Goal: Task Accomplishment & Management: Complete application form

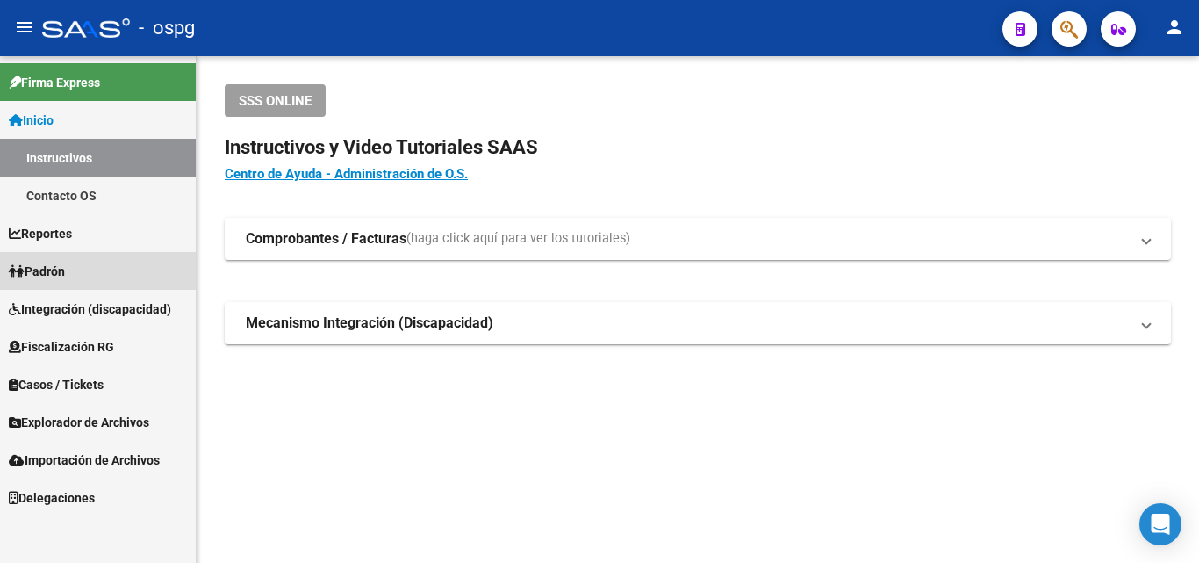
click at [57, 274] on span "Padrón" at bounding box center [37, 271] width 56 height 19
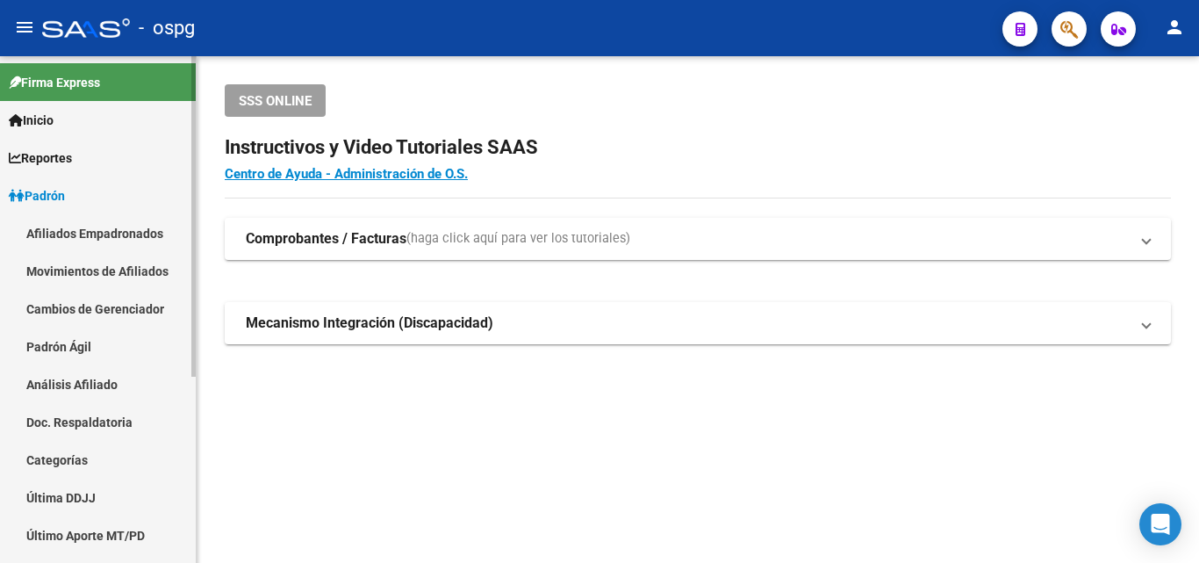
click at [79, 385] on link "Análisis Afiliado" at bounding box center [98, 384] width 196 height 38
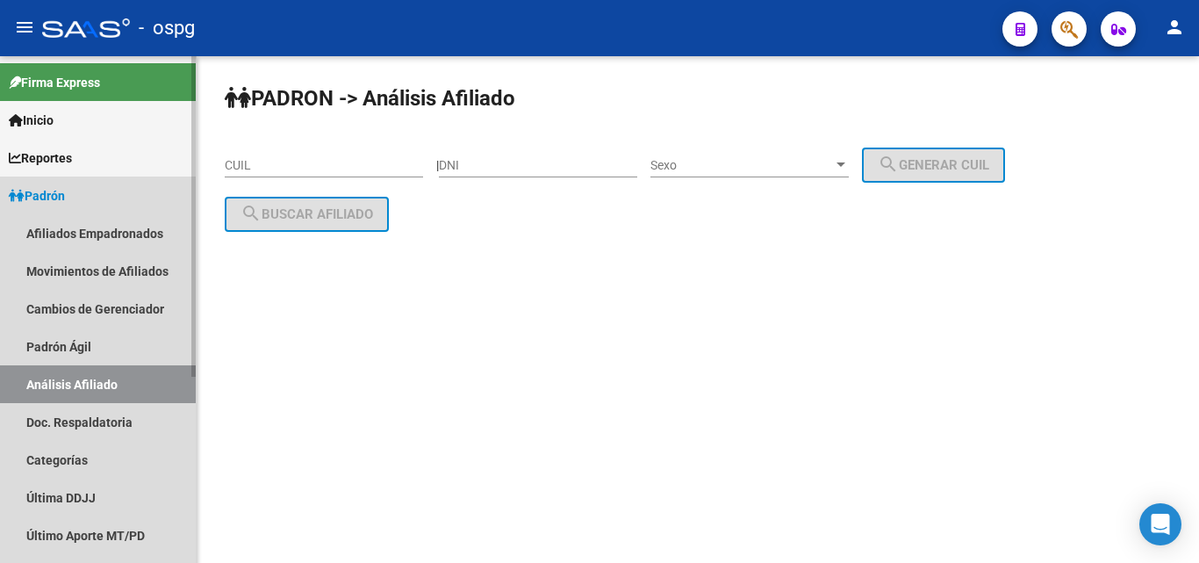
click at [64, 384] on link "Análisis Afiliado" at bounding box center [98, 384] width 196 height 38
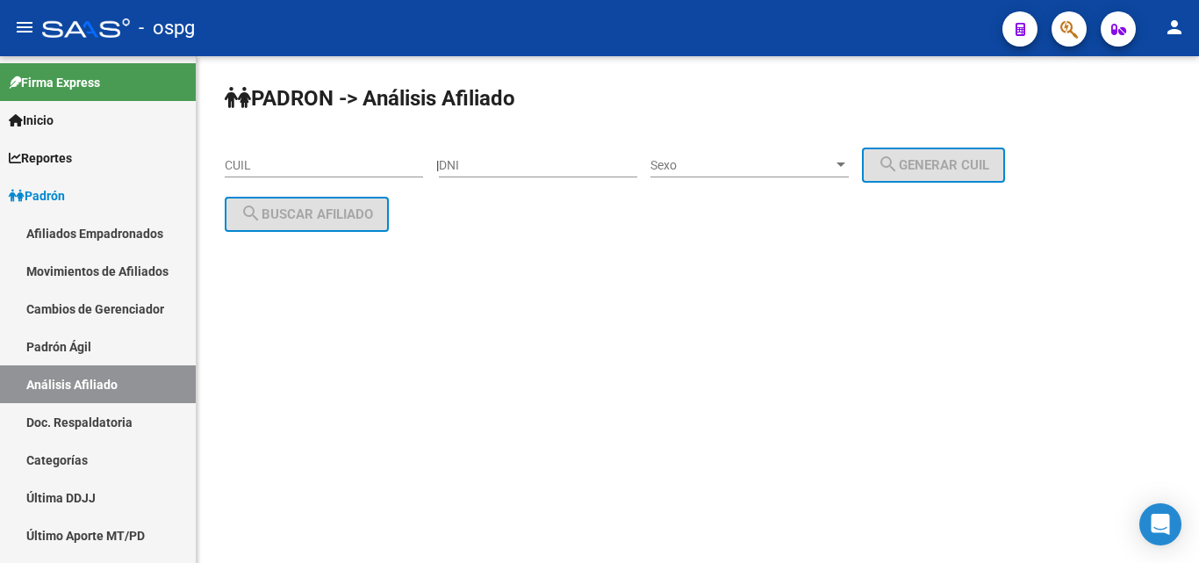
click at [246, 165] on input "CUIL" at bounding box center [324, 165] width 198 height 15
paste input "20-25131097-2"
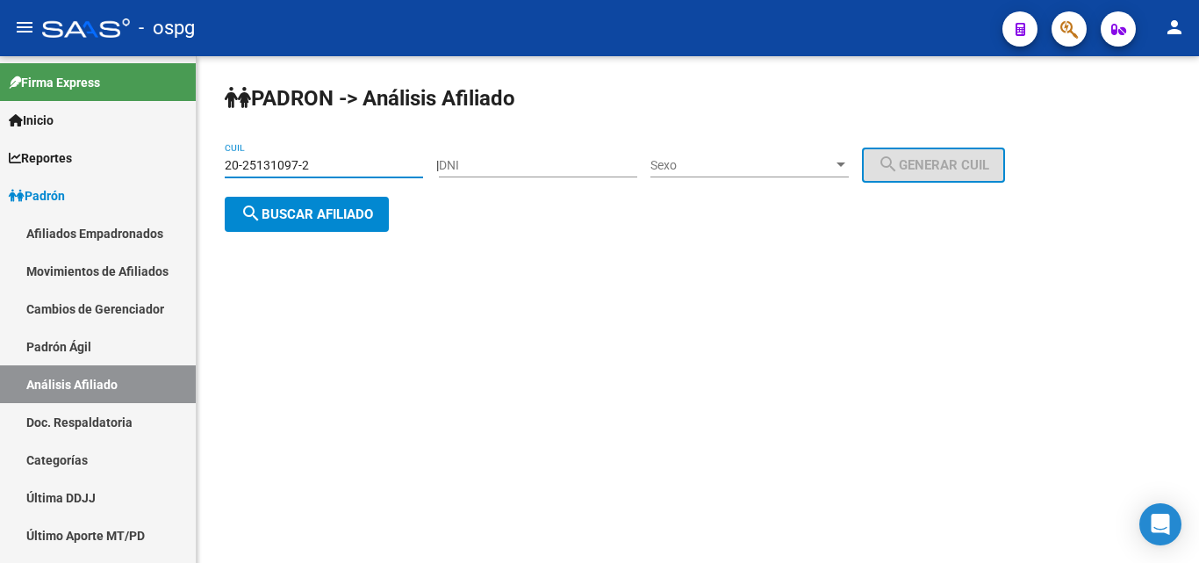
type input "20-25131097-2"
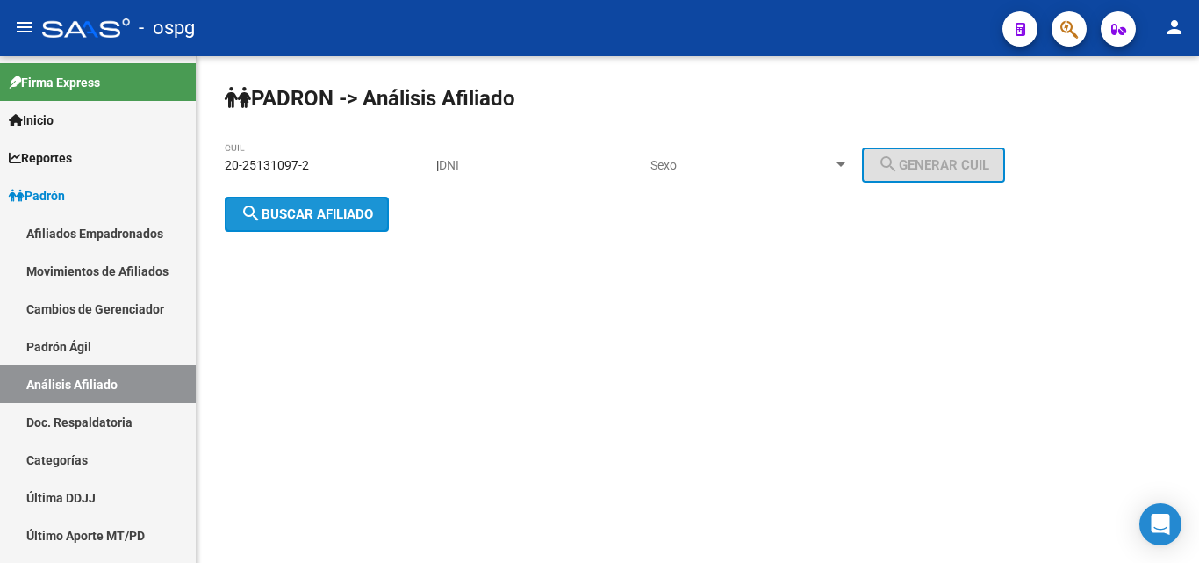
click at [333, 207] on span "search Buscar afiliado" at bounding box center [306, 214] width 133 height 16
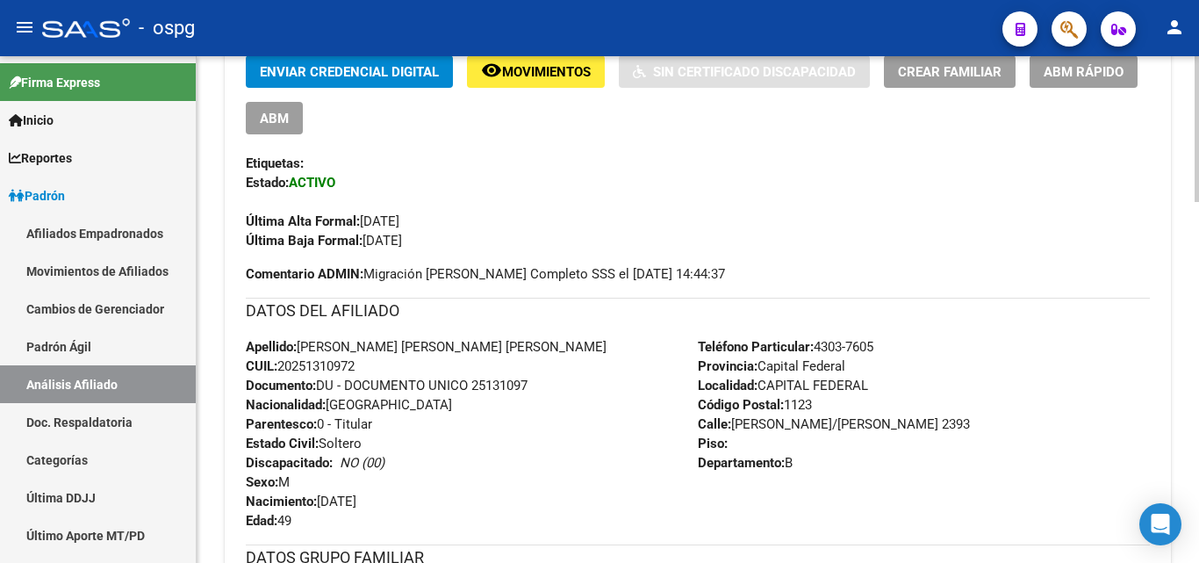
scroll to position [176, 0]
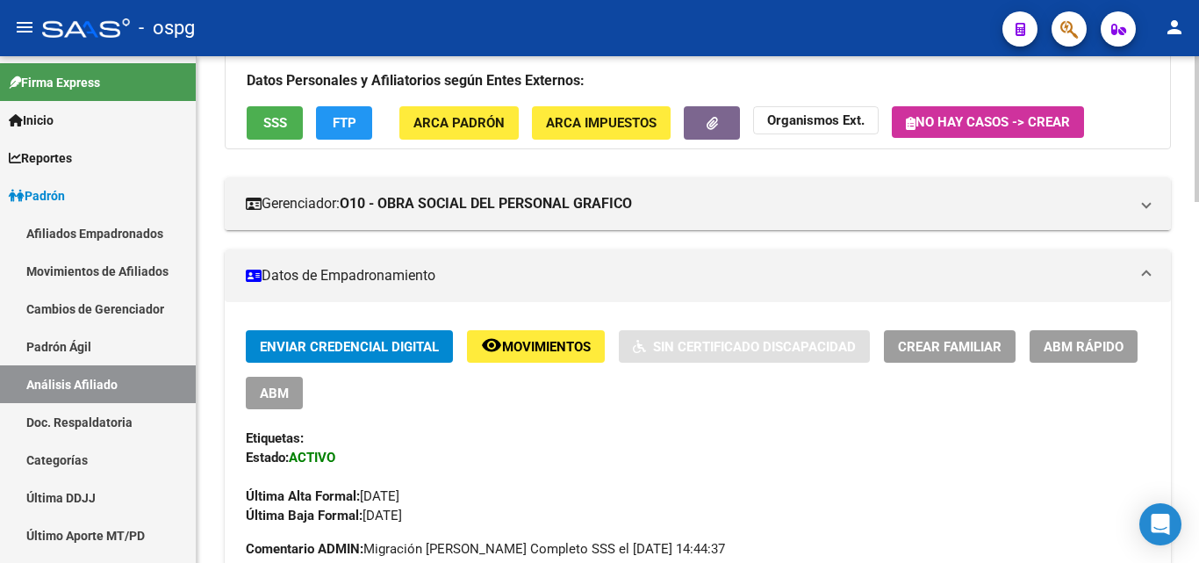
click at [290, 124] on button "SSS" at bounding box center [275, 122] width 56 height 32
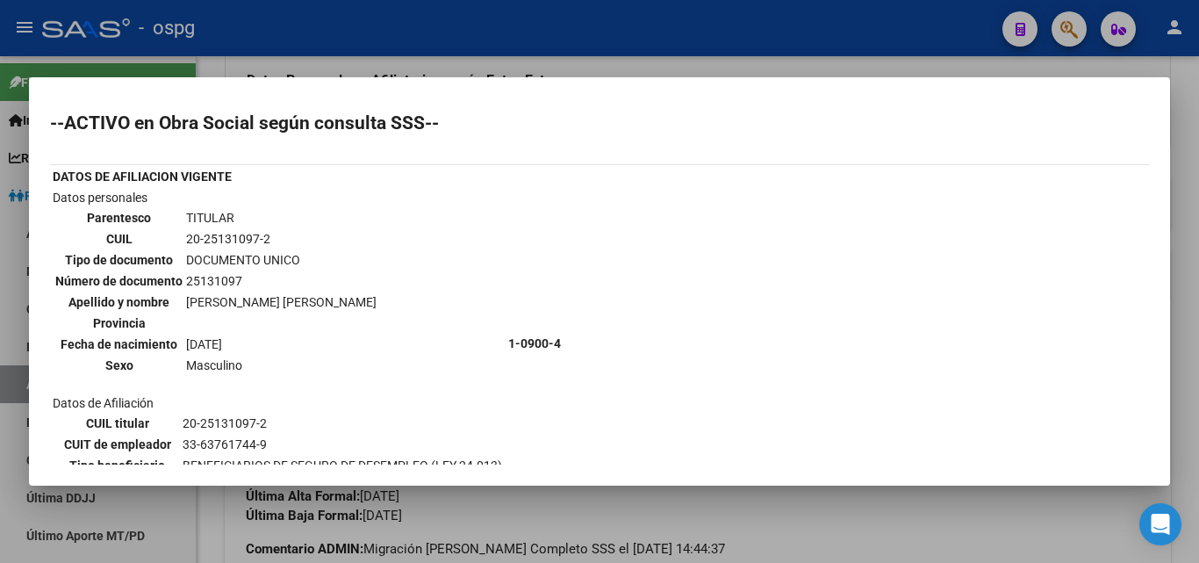
click at [1189, 236] on div at bounding box center [599, 281] width 1199 height 563
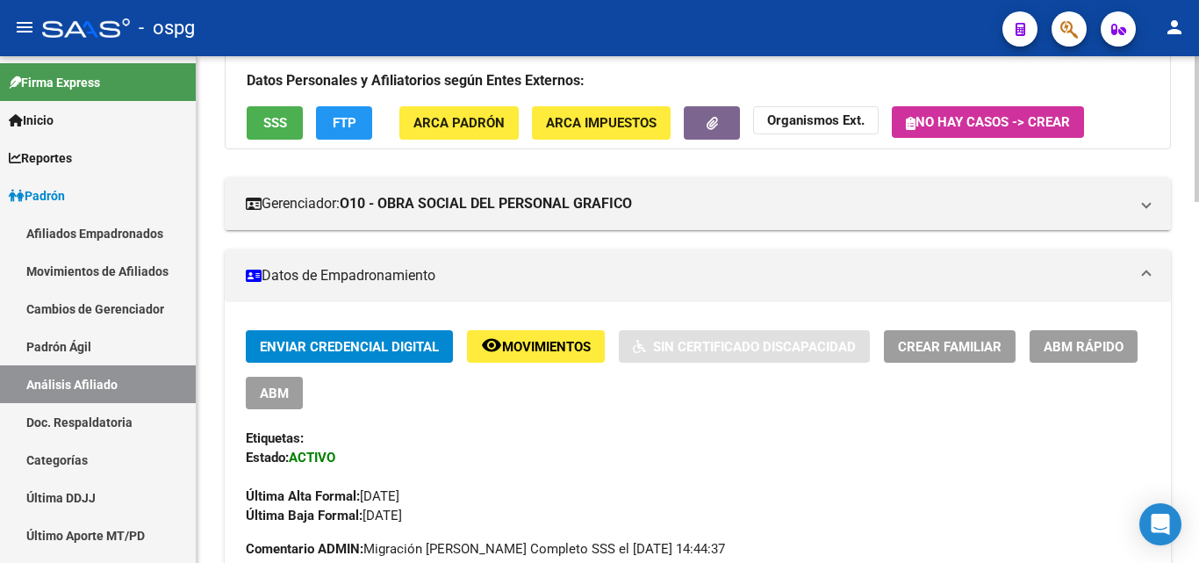
click at [352, 124] on span "FTP" at bounding box center [345, 124] width 24 height 16
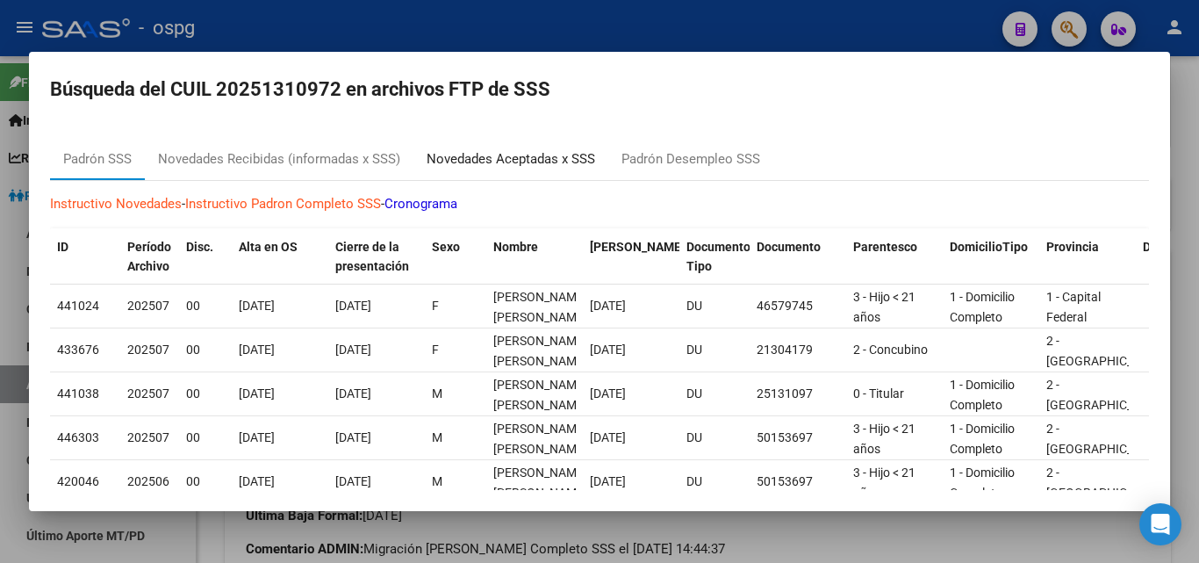
click at [515, 146] on div "Novedades Aceptadas x SSS" at bounding box center [510, 159] width 195 height 42
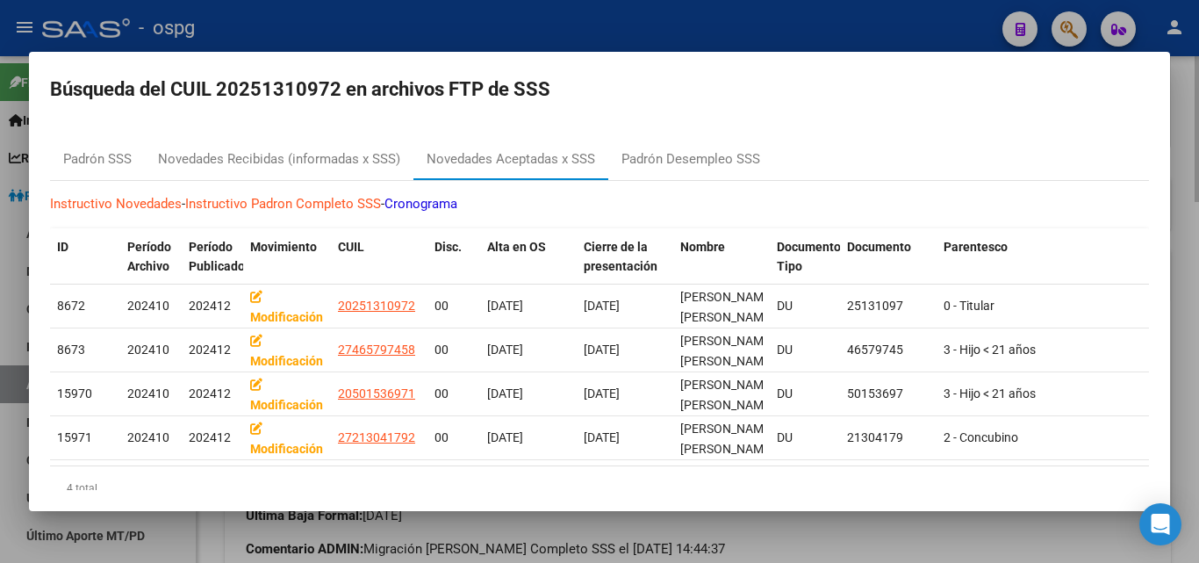
click at [1191, 268] on div at bounding box center [599, 281] width 1199 height 563
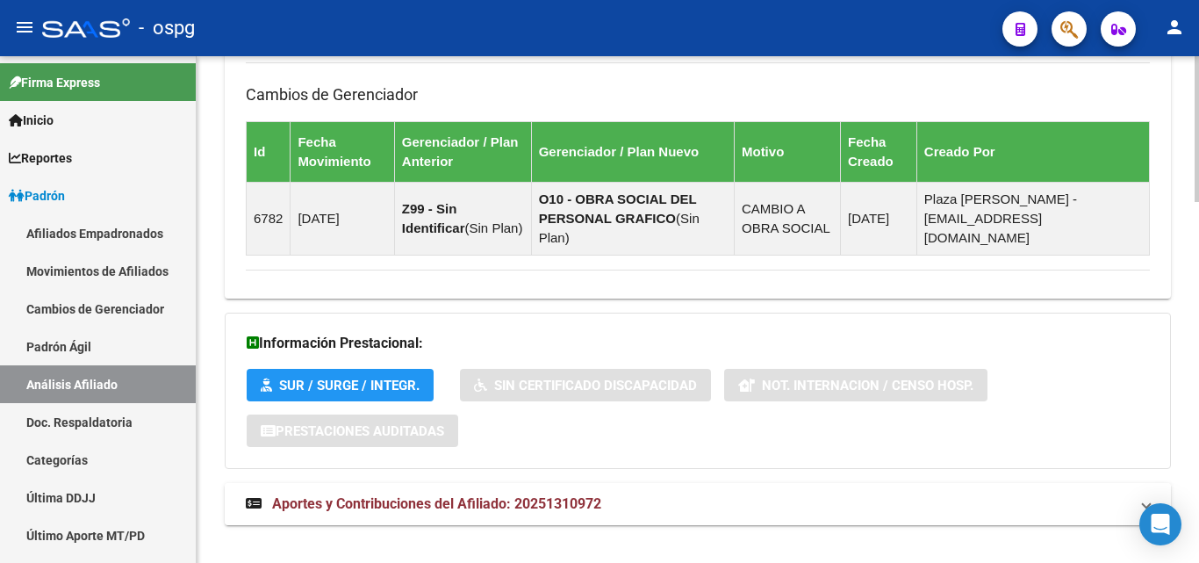
scroll to position [1252, 0]
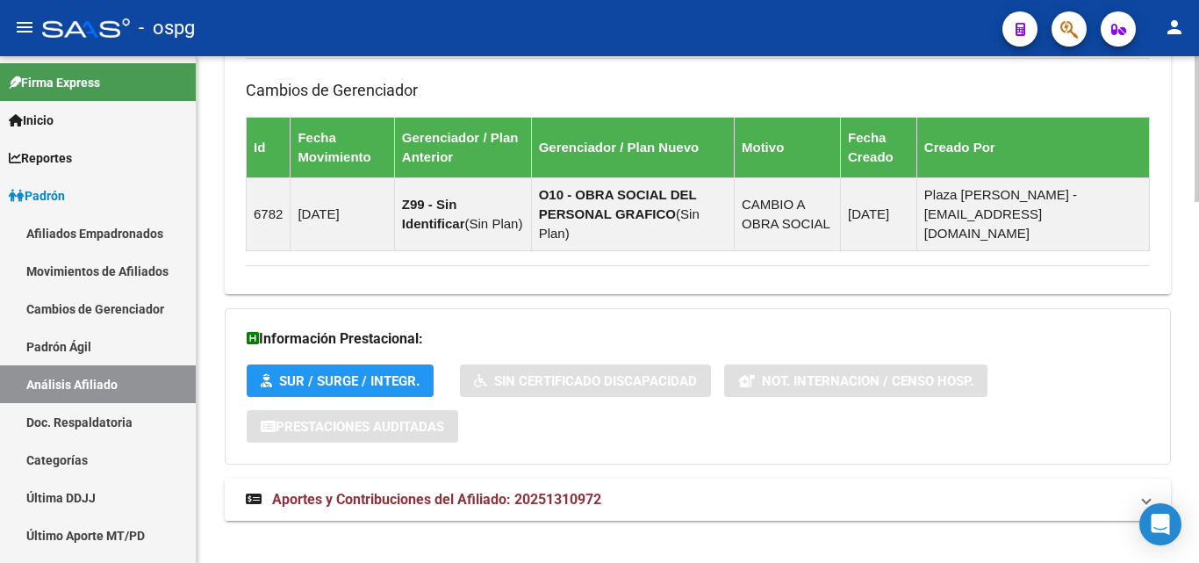
click at [663, 496] on mat-expansion-panel-header "Aportes y Contribuciones del Afiliado: 20251310972" at bounding box center [698, 499] width 946 height 42
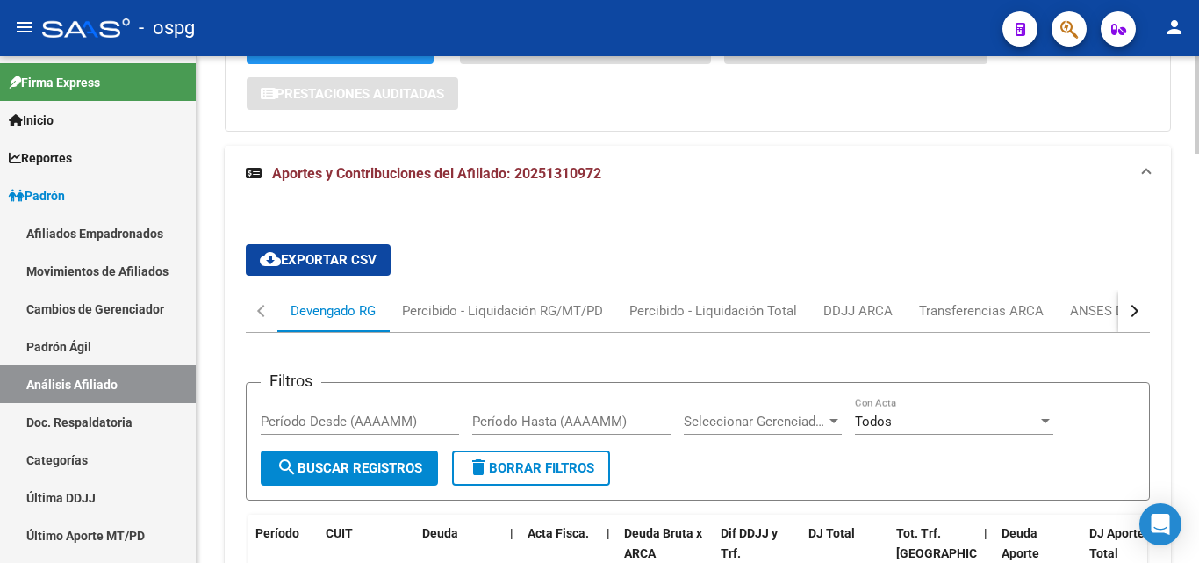
scroll to position [1603, 0]
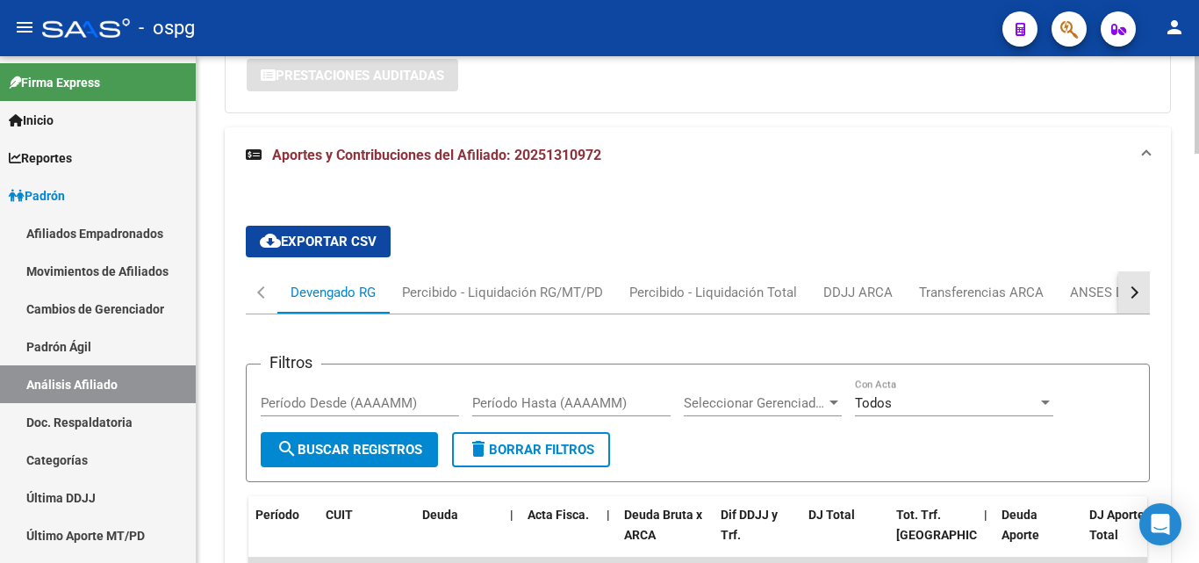
click at [1136, 271] on button "button" at bounding box center [1134, 292] width 32 height 42
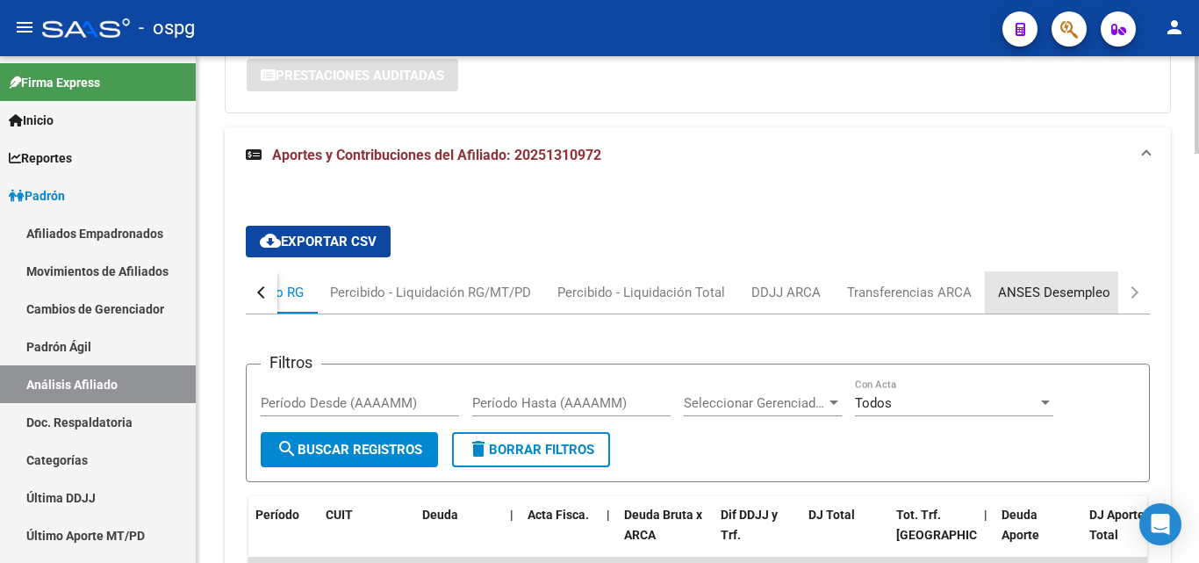
click at [1029, 283] on div "ANSES Desempleo" at bounding box center [1054, 292] width 112 height 19
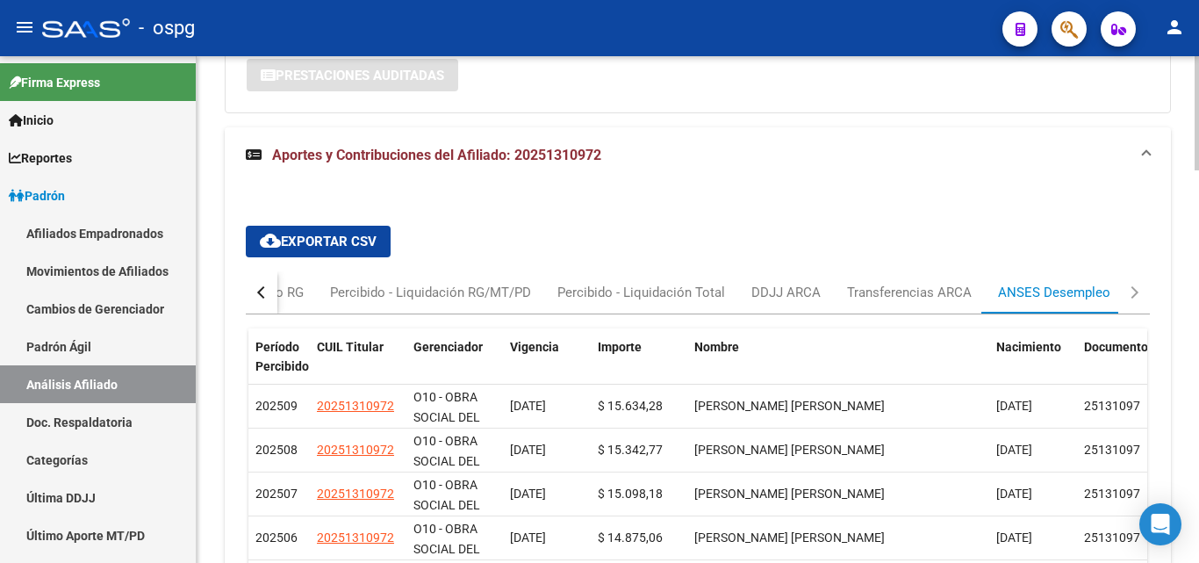
click at [1062, 283] on div "ANSES Desempleo" at bounding box center [1054, 292] width 112 height 19
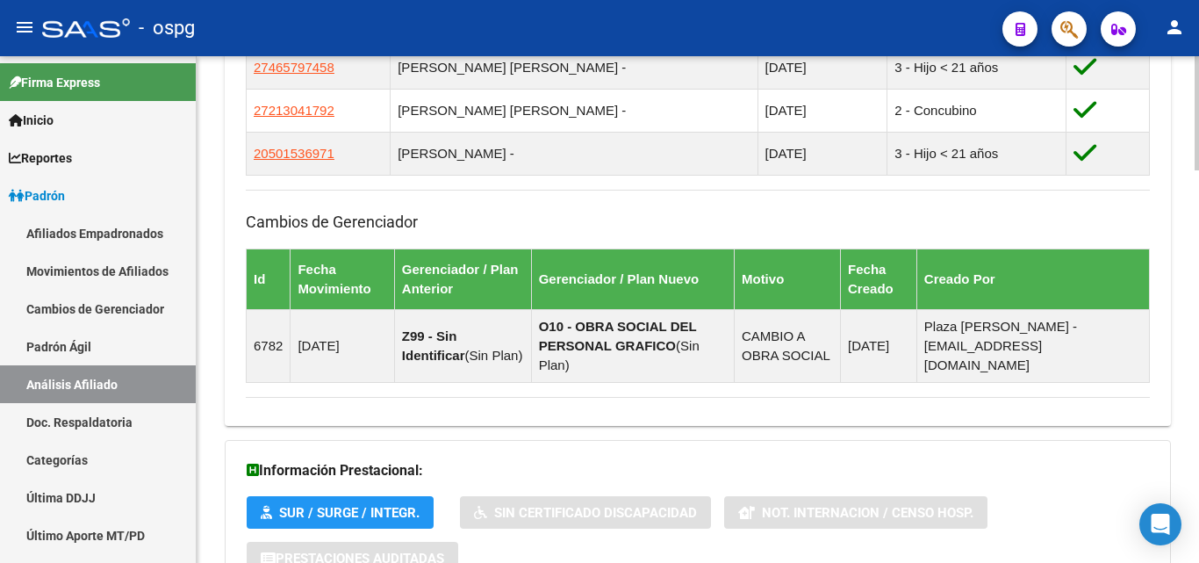
scroll to position [1033, 0]
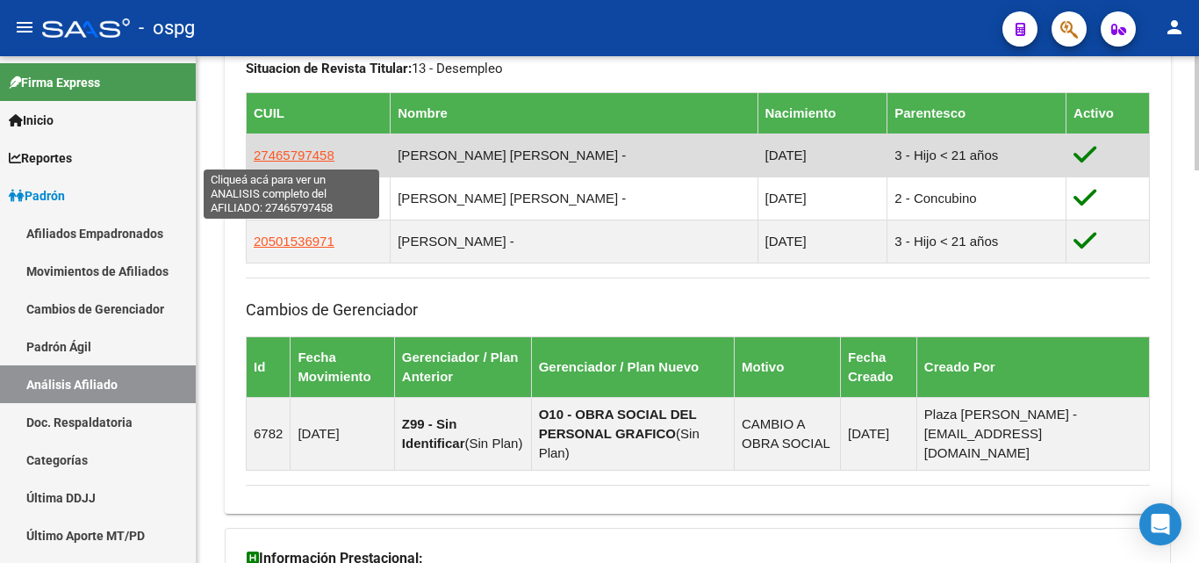
click at [295, 157] on span "27465797458" at bounding box center [294, 154] width 81 height 15
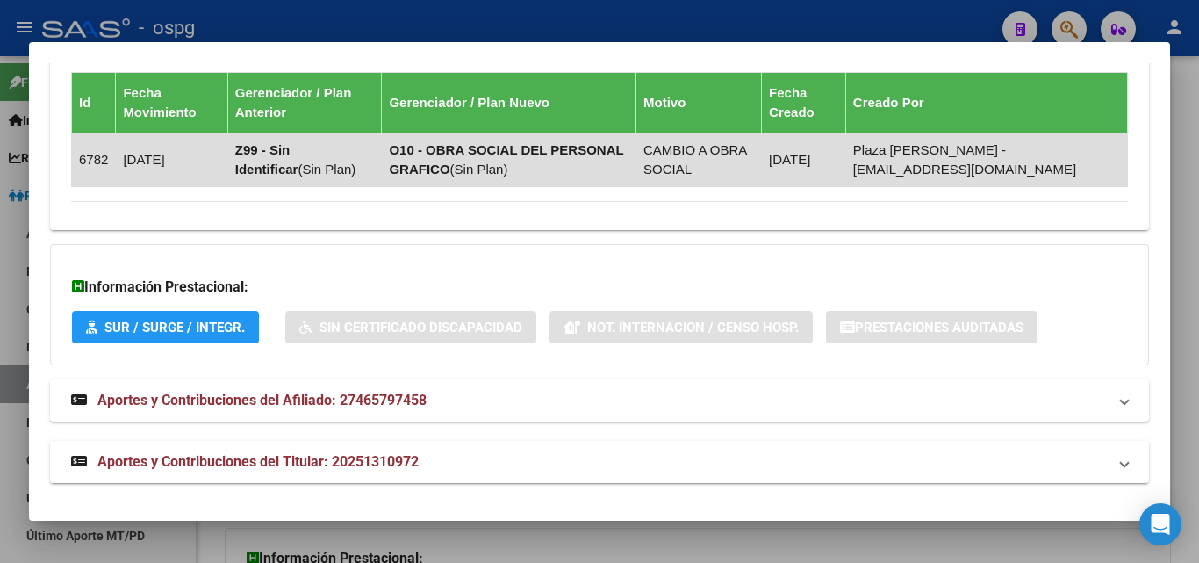
scroll to position [1271, 0]
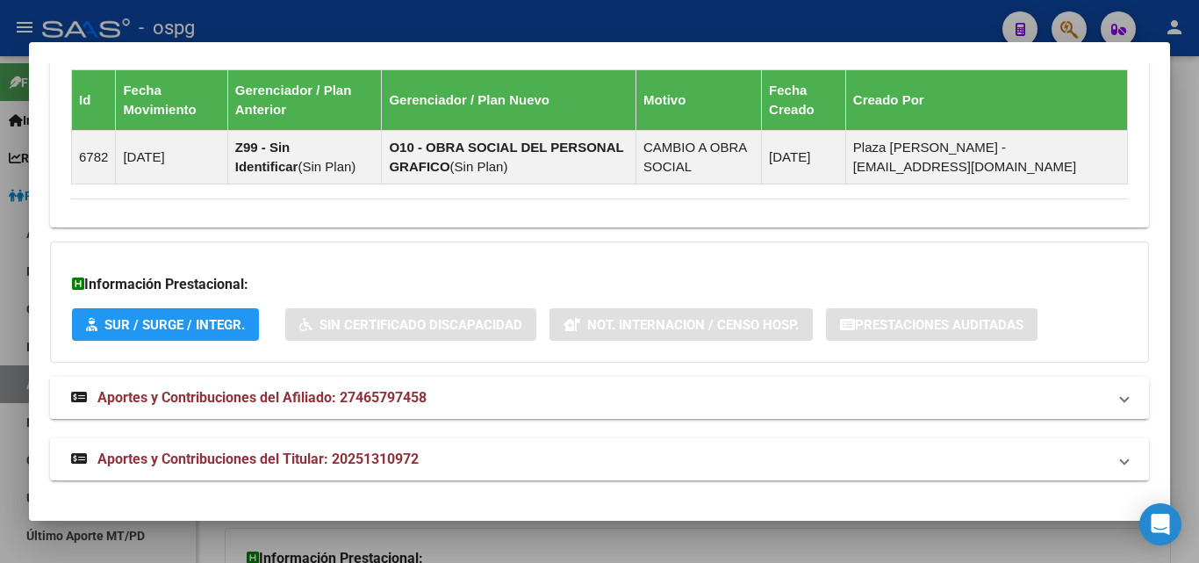
click at [330, 406] on strong "Aportes y Contribuciones del Afiliado: 27465797458" at bounding box center [248, 397] width 355 height 21
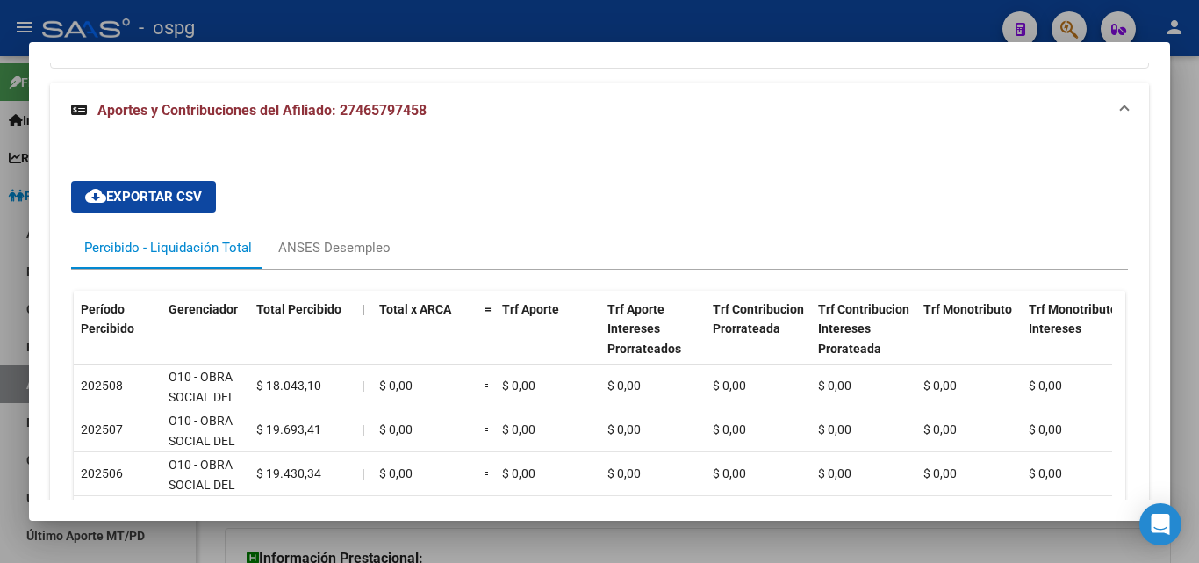
scroll to position [1622, 0]
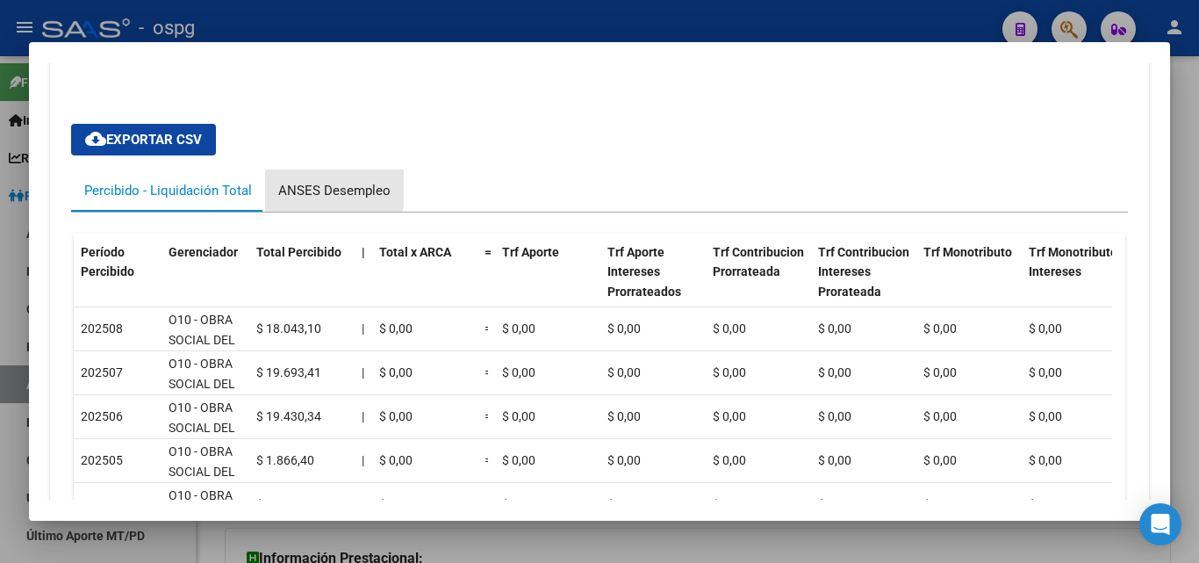
click at [319, 183] on div "ANSES Desempleo" at bounding box center [334, 190] width 112 height 19
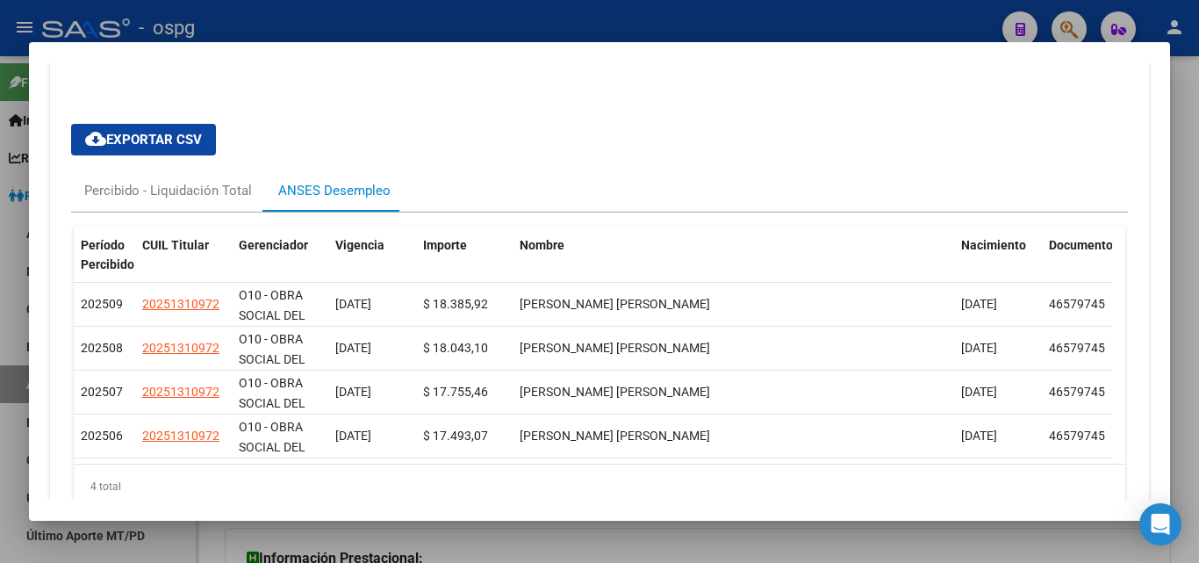
click at [418, 24] on div at bounding box center [599, 281] width 1199 height 563
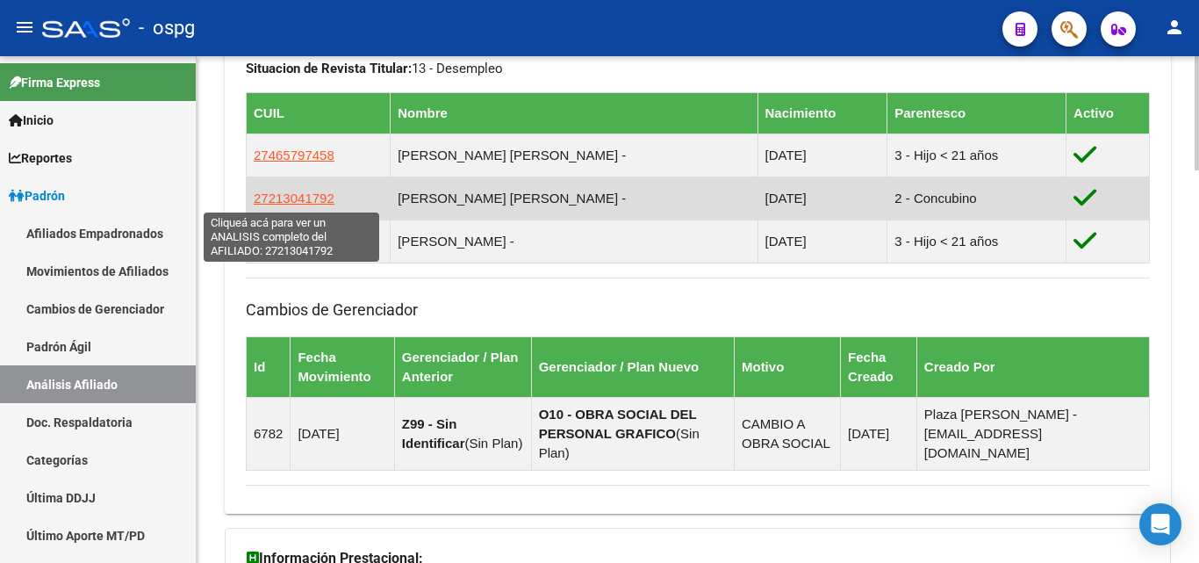
click at [293, 200] on span "27213041792" at bounding box center [294, 197] width 81 height 15
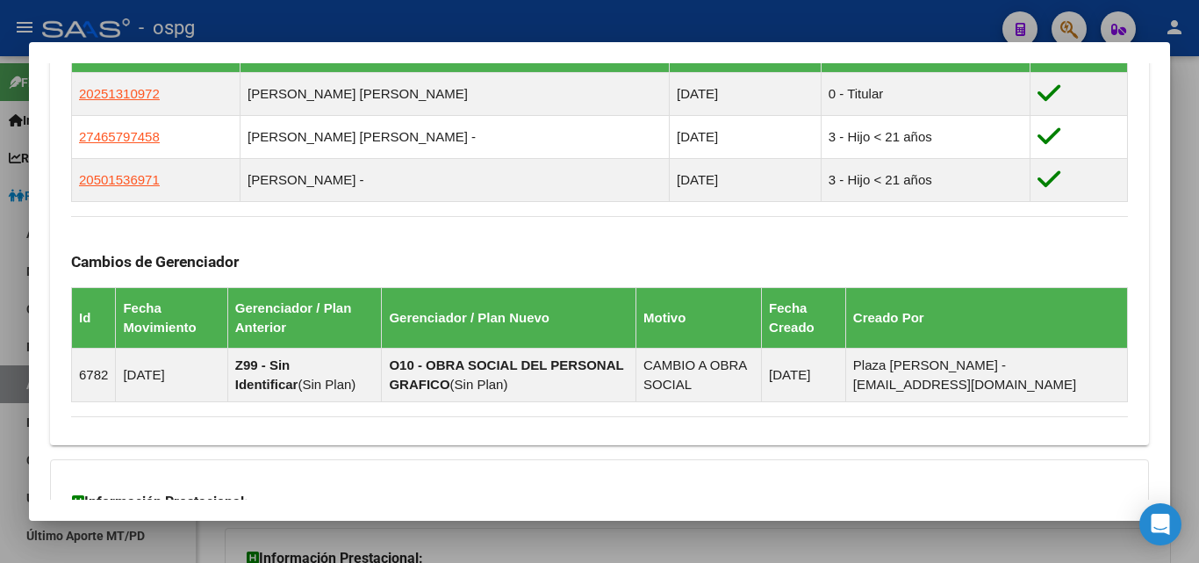
scroll to position [1271, 0]
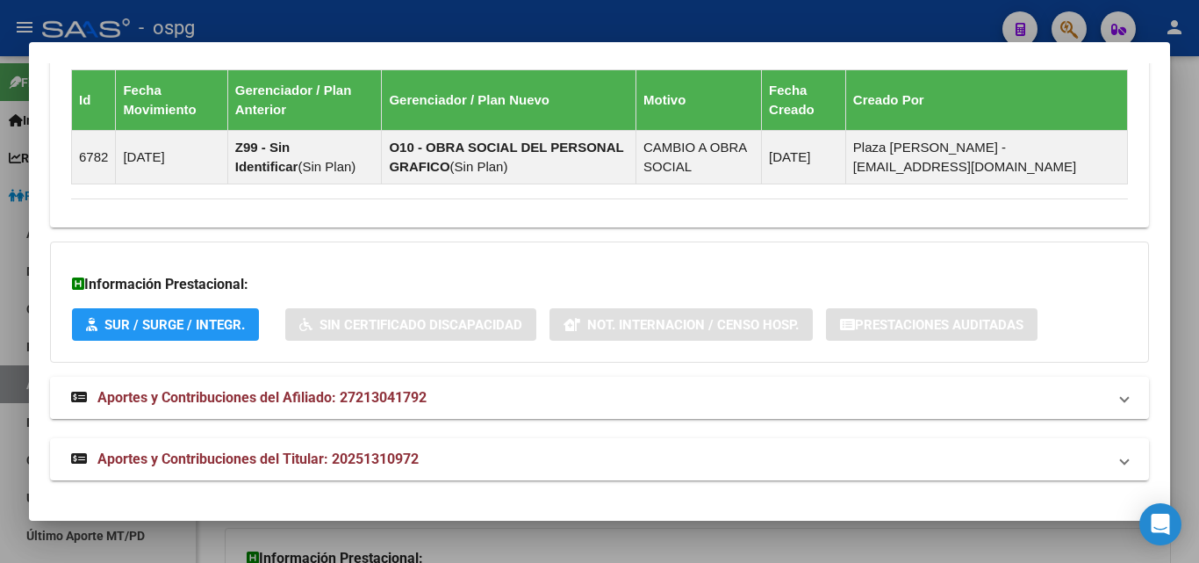
click at [419, 409] on mat-expansion-panel-header "Aportes y Contribuciones del Afiliado: 27213041792" at bounding box center [599, 398] width 1099 height 42
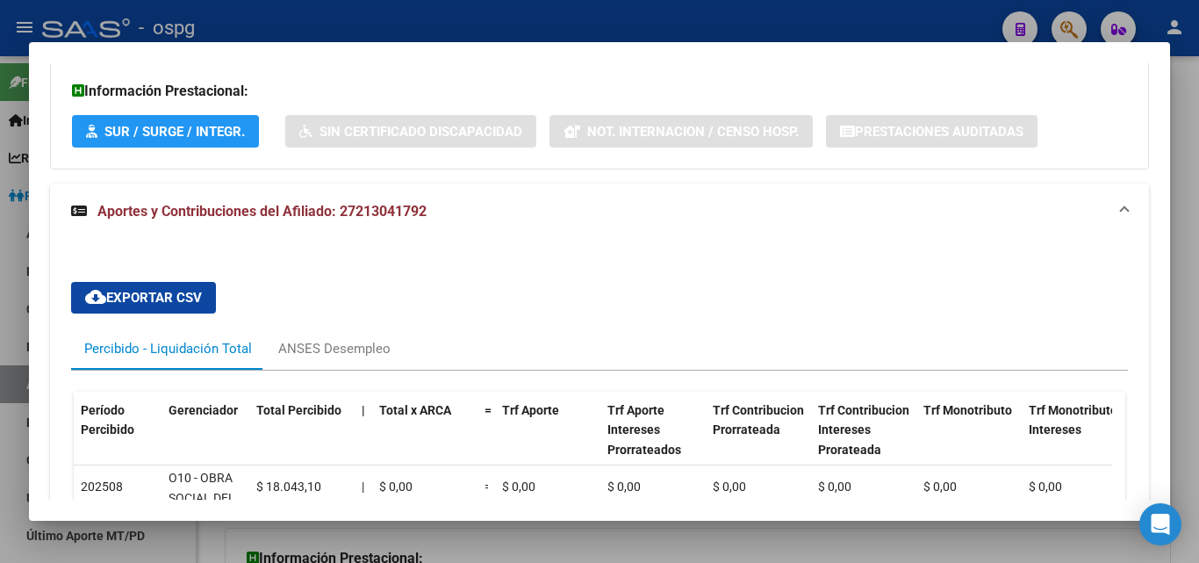
scroll to position [1710, 0]
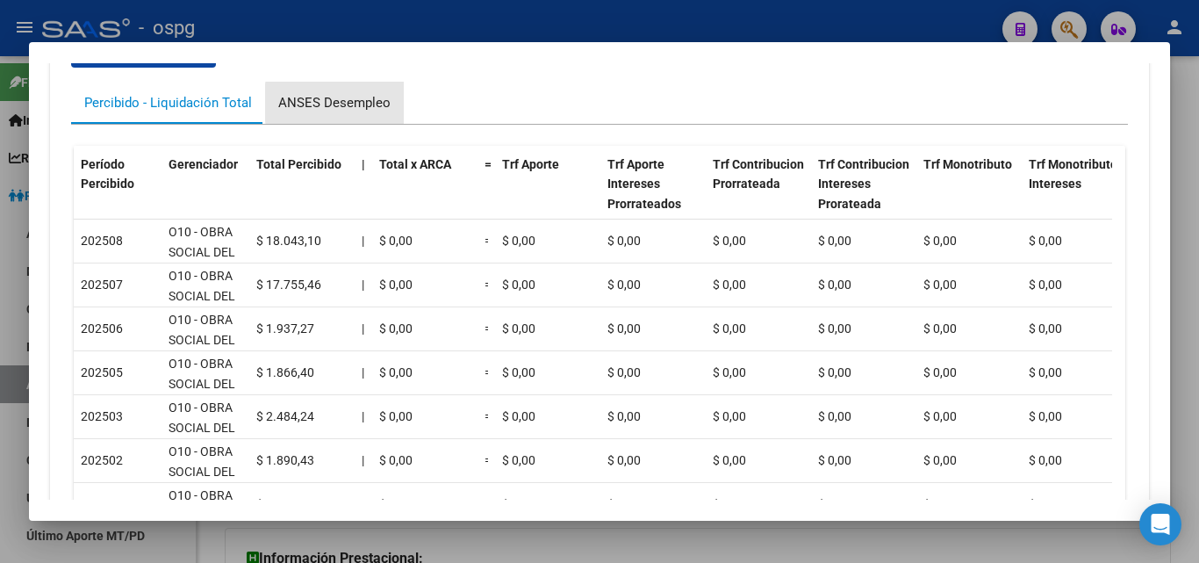
click at [367, 103] on div "ANSES Desempleo" at bounding box center [334, 102] width 112 height 19
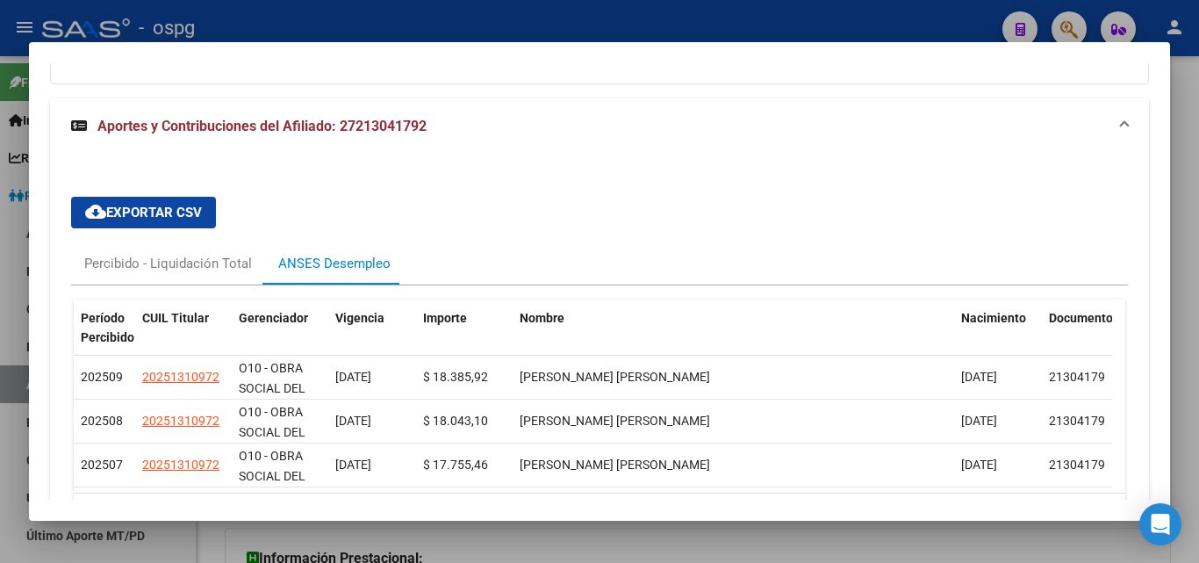
scroll to position [1630, 0]
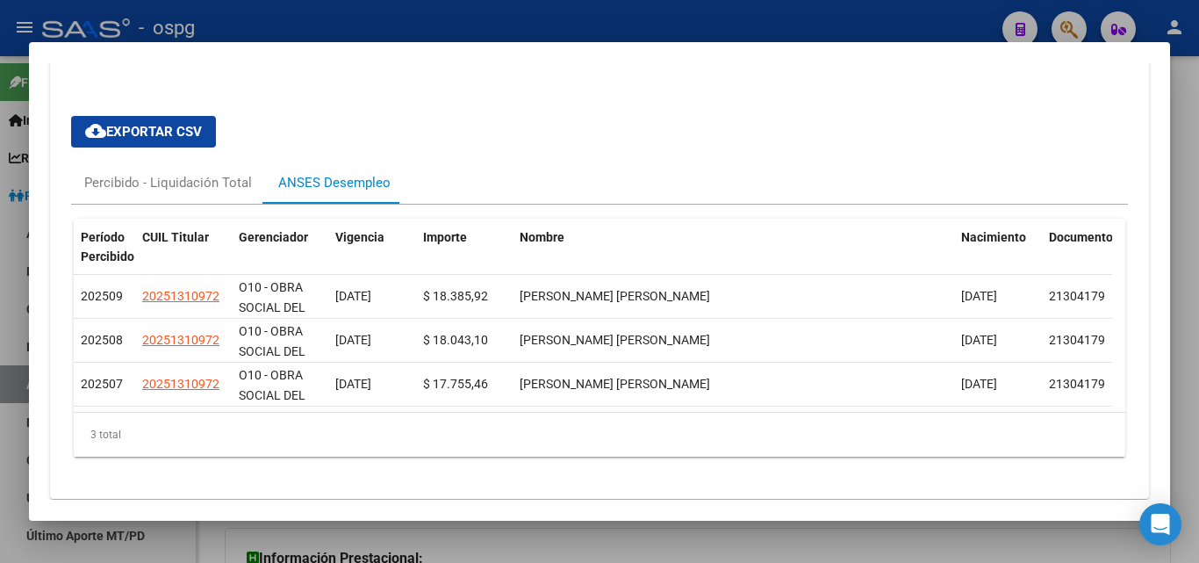
drag, startPoint x: 1176, startPoint y: 127, endPoint x: 236, endPoint y: 260, distance: 949.3
click at [1173, 129] on div at bounding box center [599, 281] width 1199 height 563
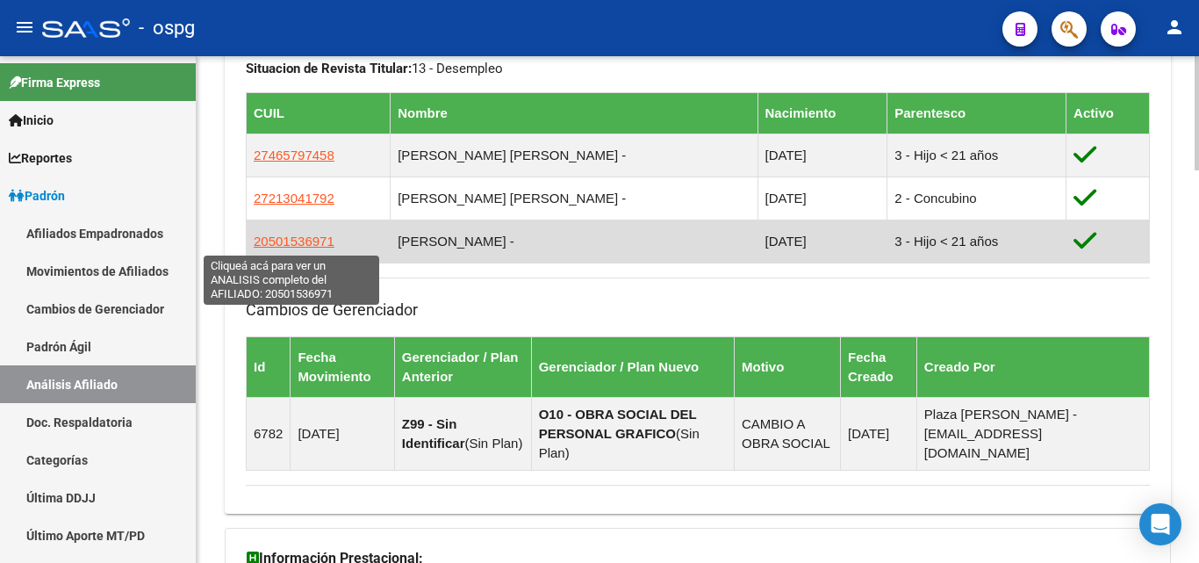
click at [319, 247] on span "20501536971" at bounding box center [294, 240] width 81 height 15
type textarea "20501536971"
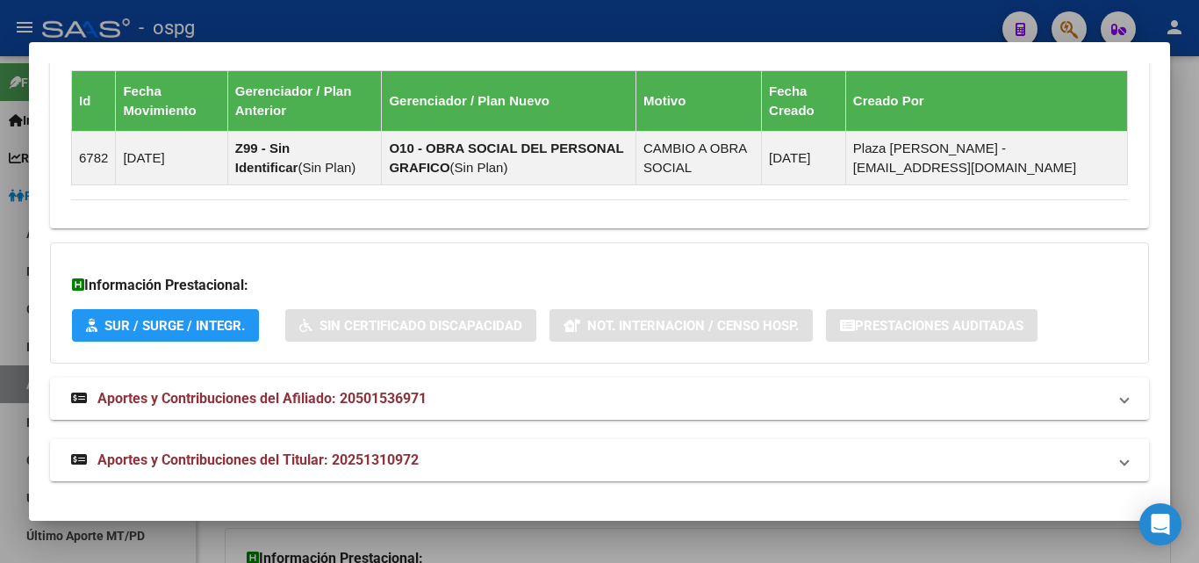
scroll to position [1271, 0]
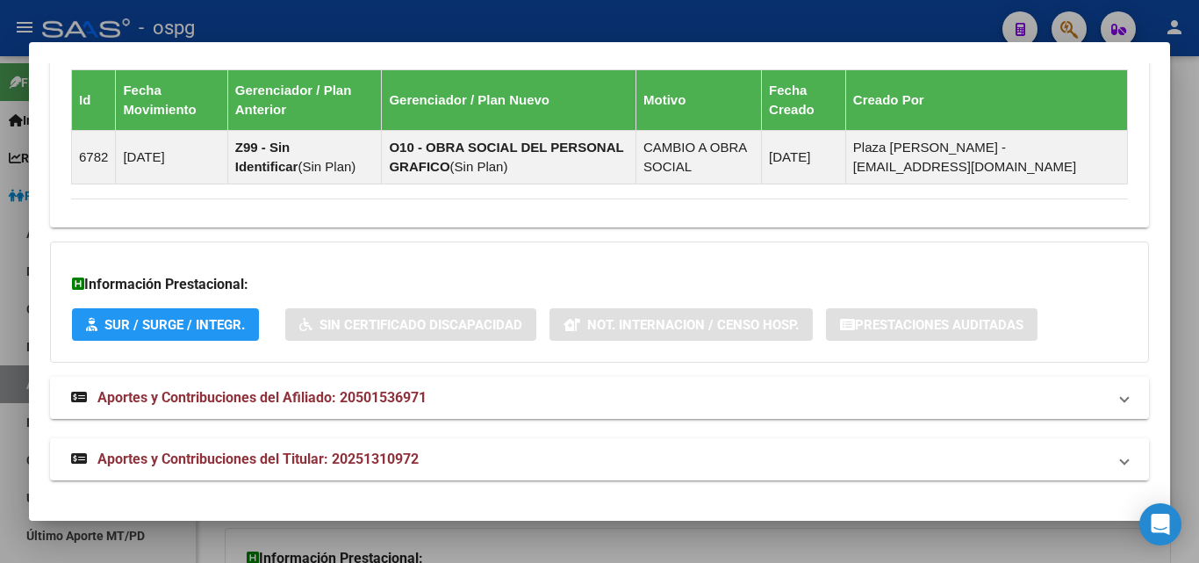
click at [345, 408] on mat-expansion-panel-header "Aportes y Contribuciones del Afiliado: 20501536971" at bounding box center [599, 398] width 1099 height 42
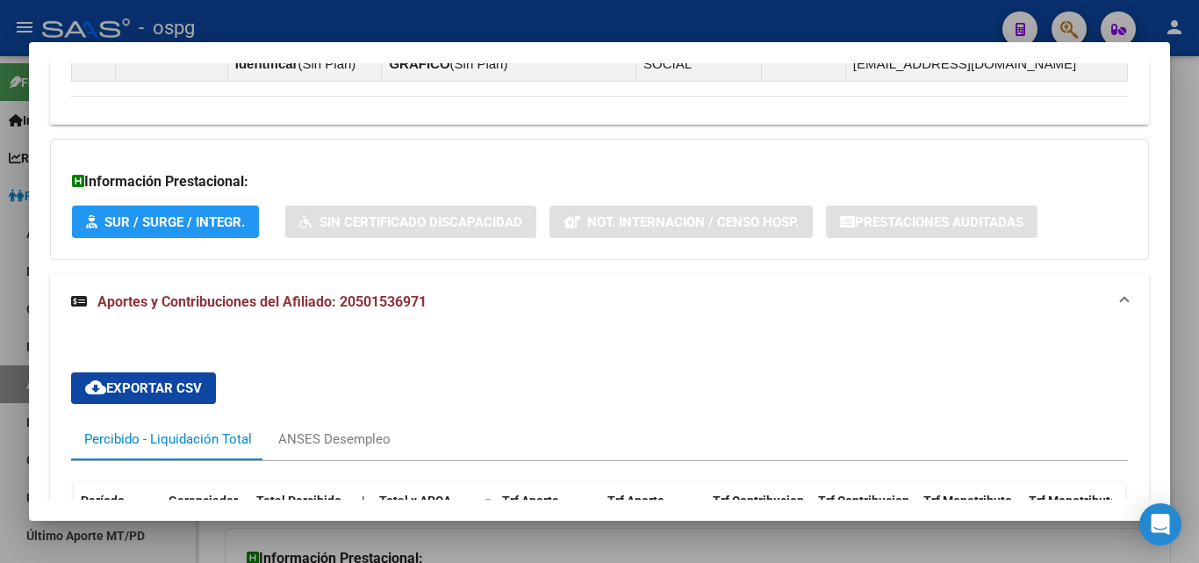
scroll to position [1461, 0]
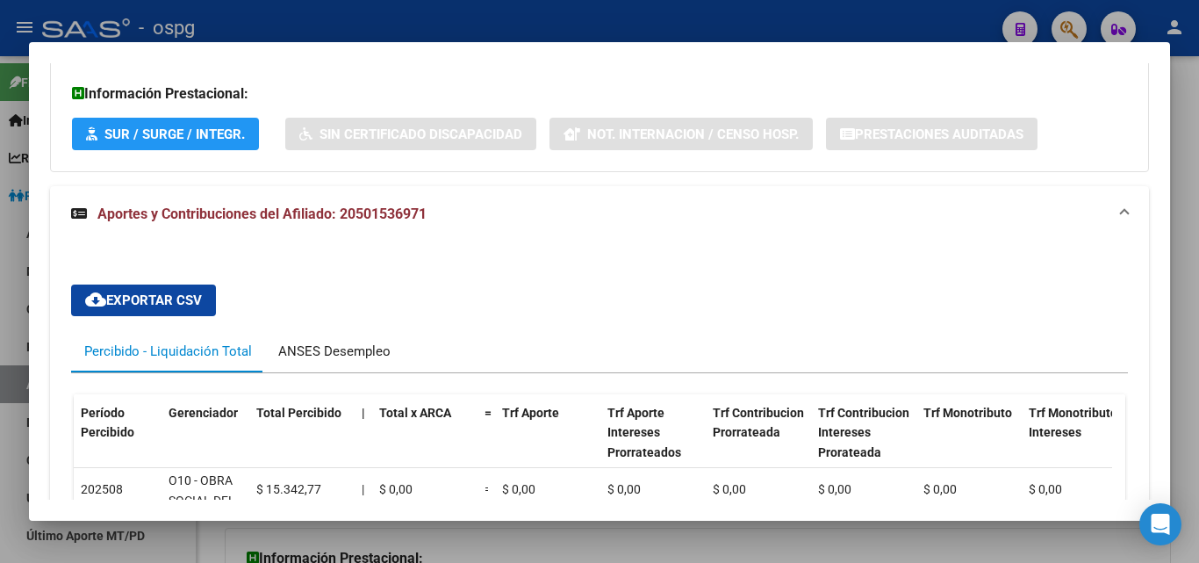
click at [362, 354] on div "ANSES Desempleo" at bounding box center [334, 350] width 112 height 19
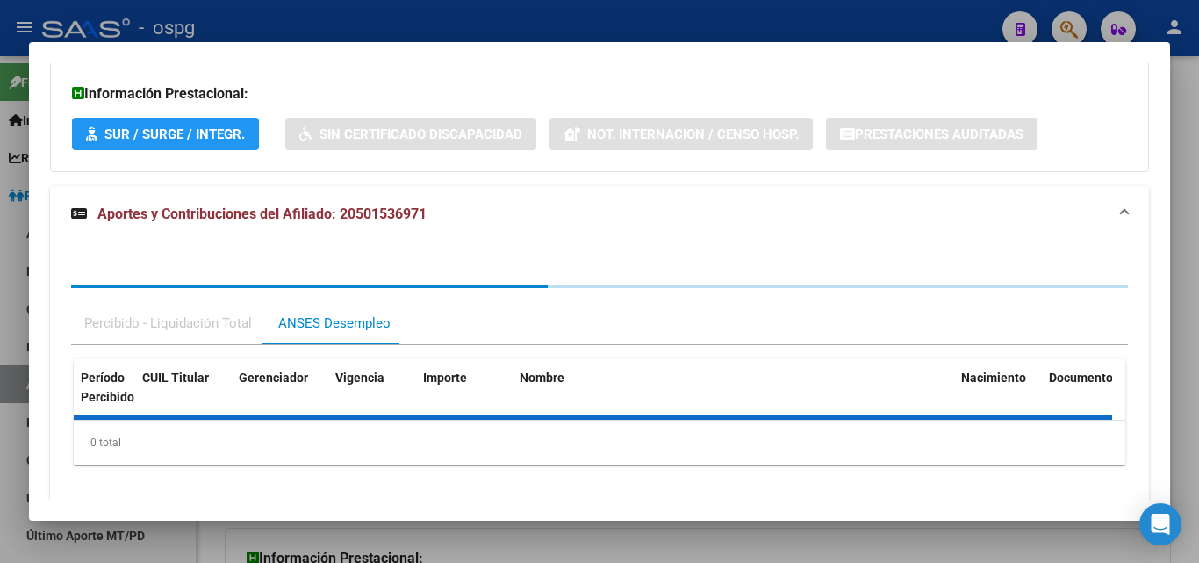
scroll to position [1549, 0]
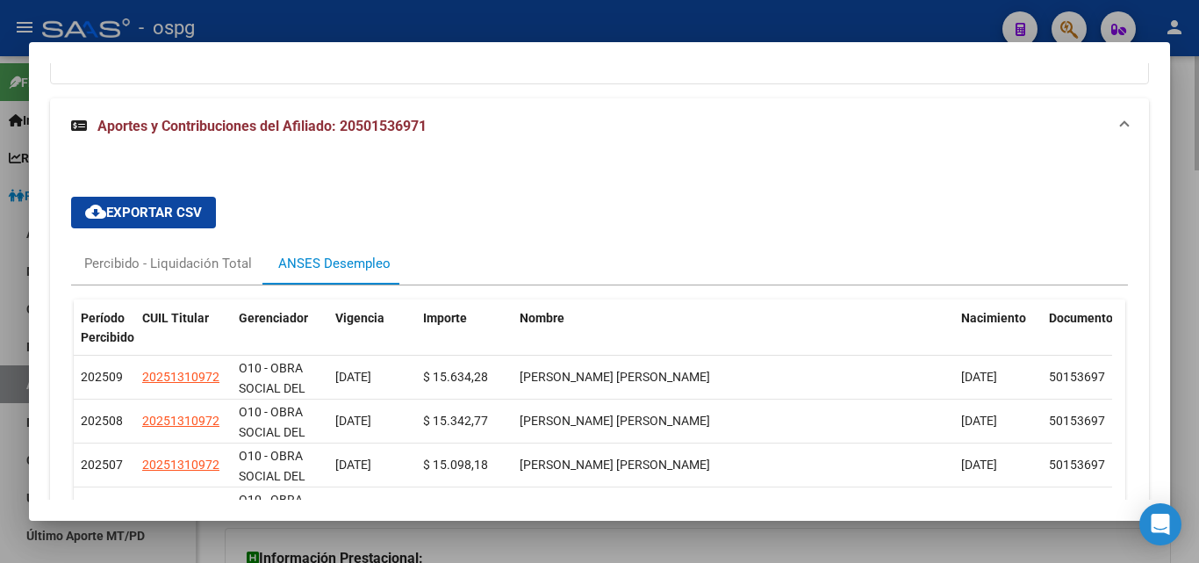
click at [1186, 223] on div at bounding box center [599, 281] width 1199 height 563
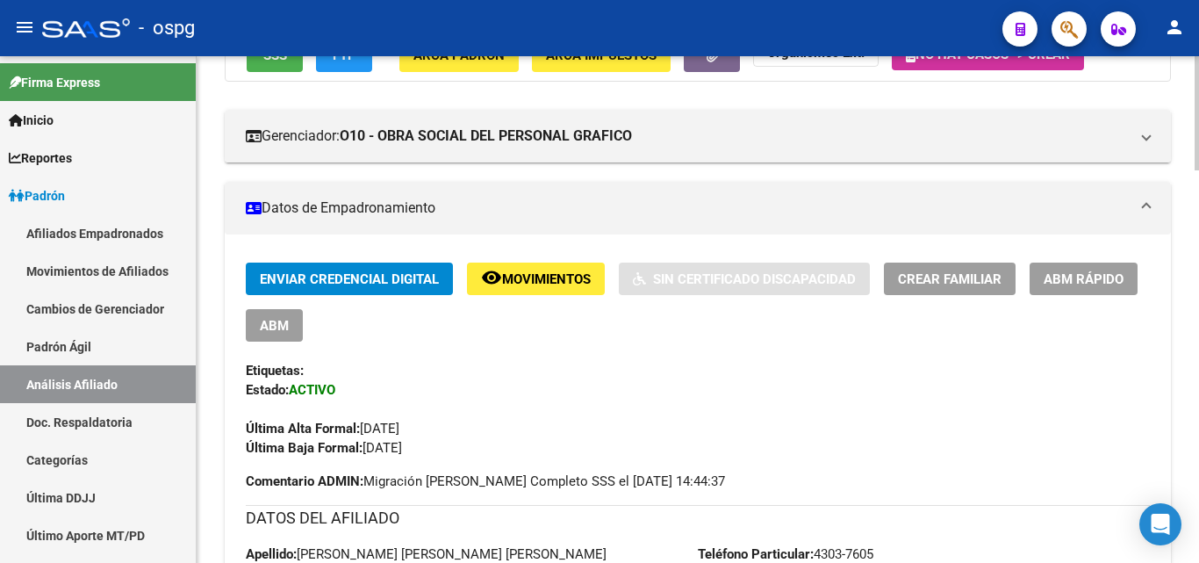
scroll to position [0, 0]
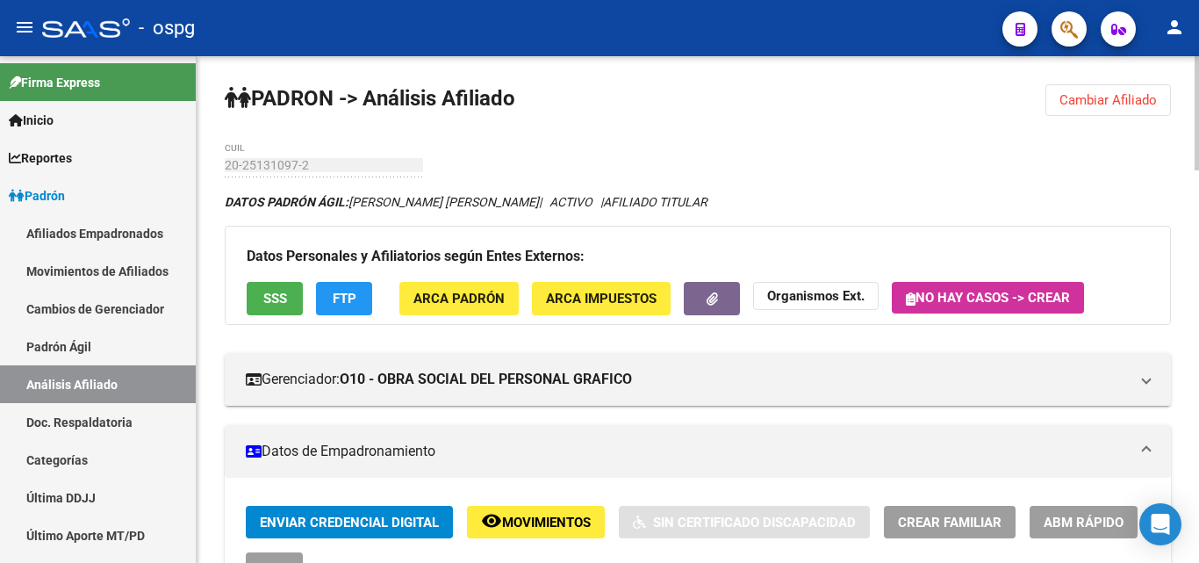
click at [1110, 97] on span "Cambiar Afiliado" at bounding box center [1107, 100] width 97 height 16
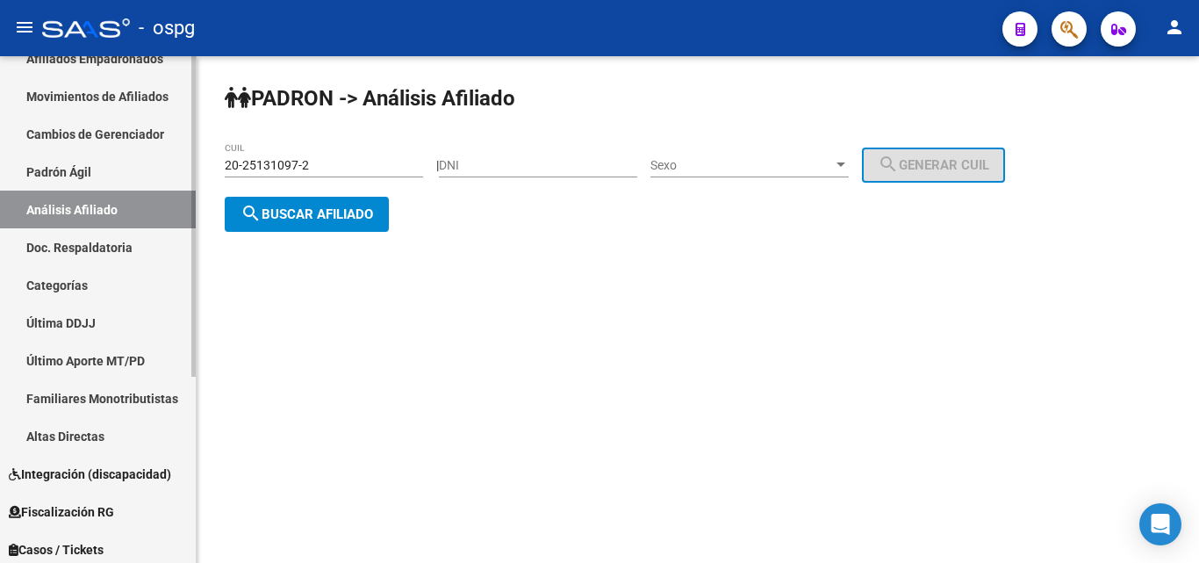
scroll to position [176, 0]
click at [132, 467] on span "Integración (discapacidad)" at bounding box center [90, 472] width 162 height 19
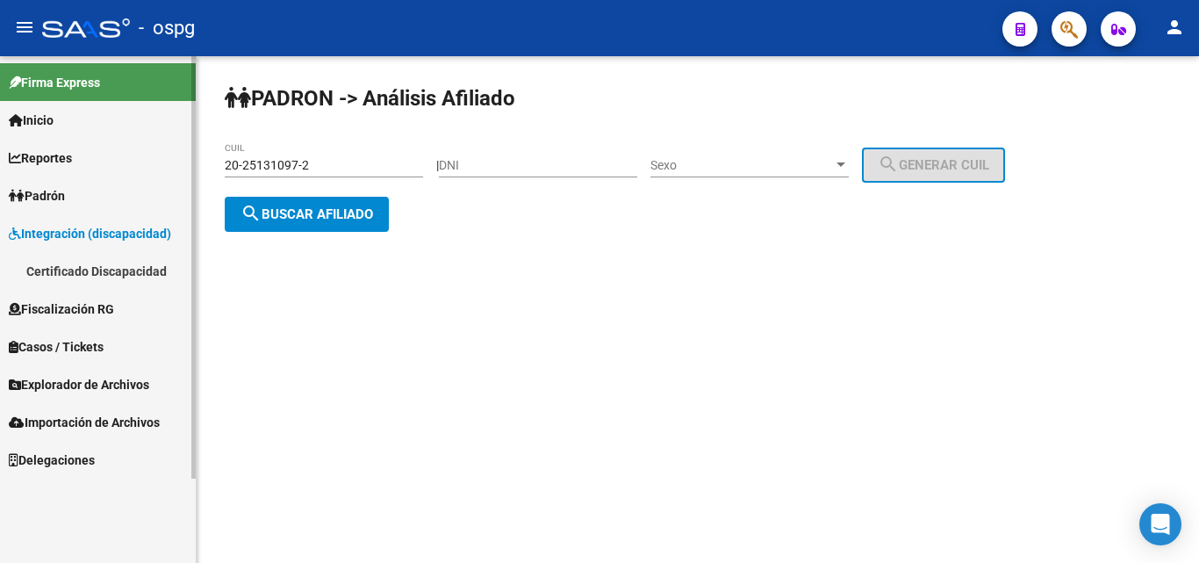
scroll to position [0, 0]
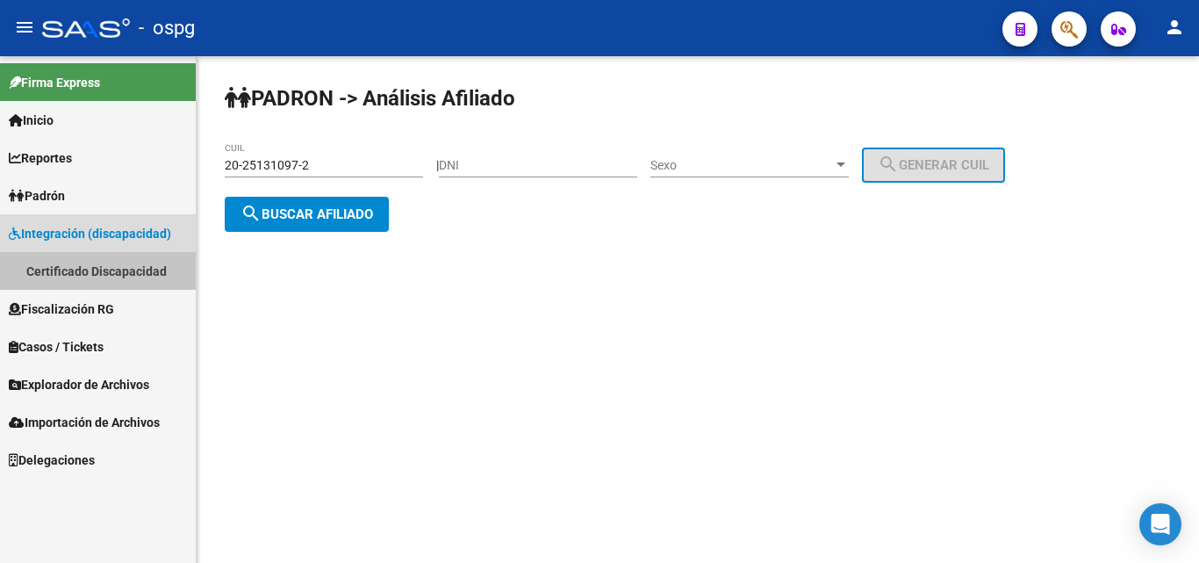
click at [132, 265] on link "Certificado Discapacidad" at bounding box center [98, 271] width 196 height 38
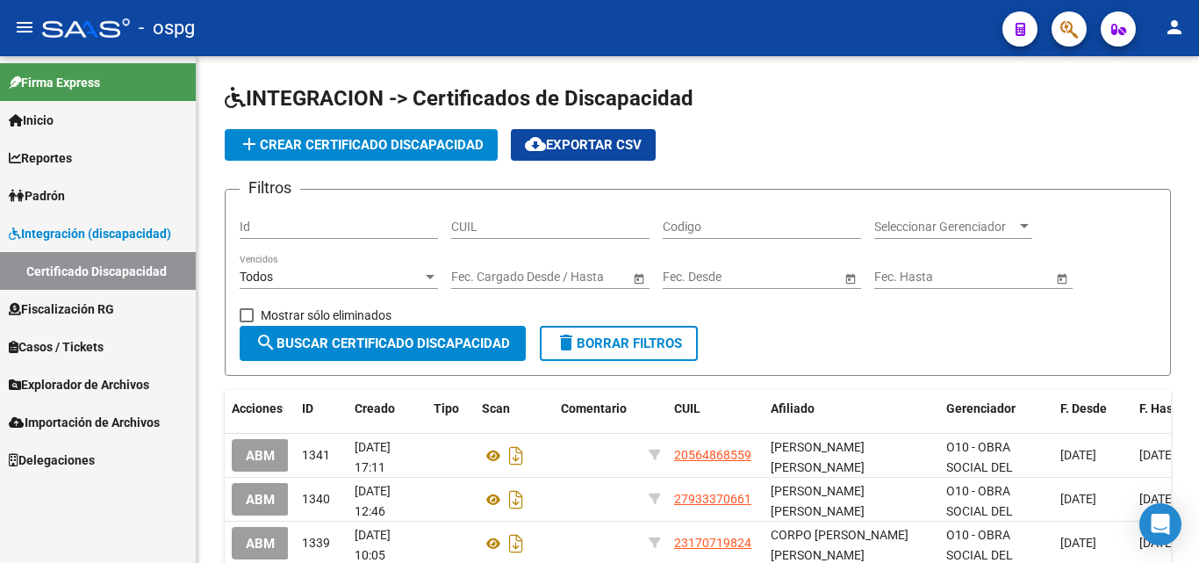
click at [399, 147] on span "add Crear Certificado Discapacidad" at bounding box center [361, 145] width 245 height 16
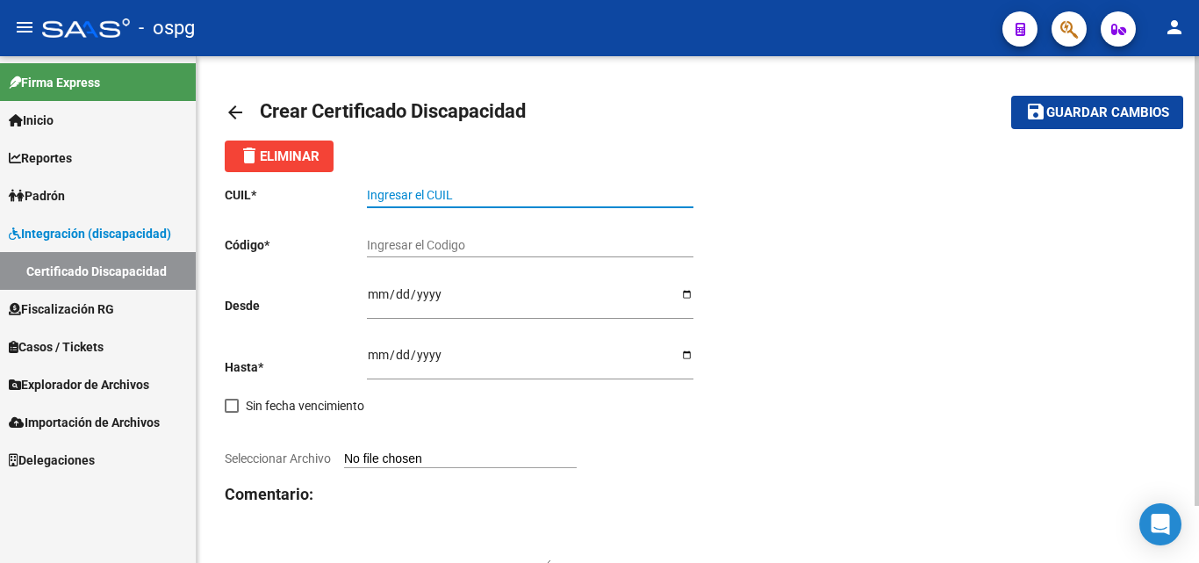
click at [398, 190] on input "Ingresar el CUIL" at bounding box center [530, 195] width 326 height 15
type input "20-46892173-2"
click at [478, 248] on input "Ingresar el Codigo" at bounding box center [530, 245] width 326 height 15
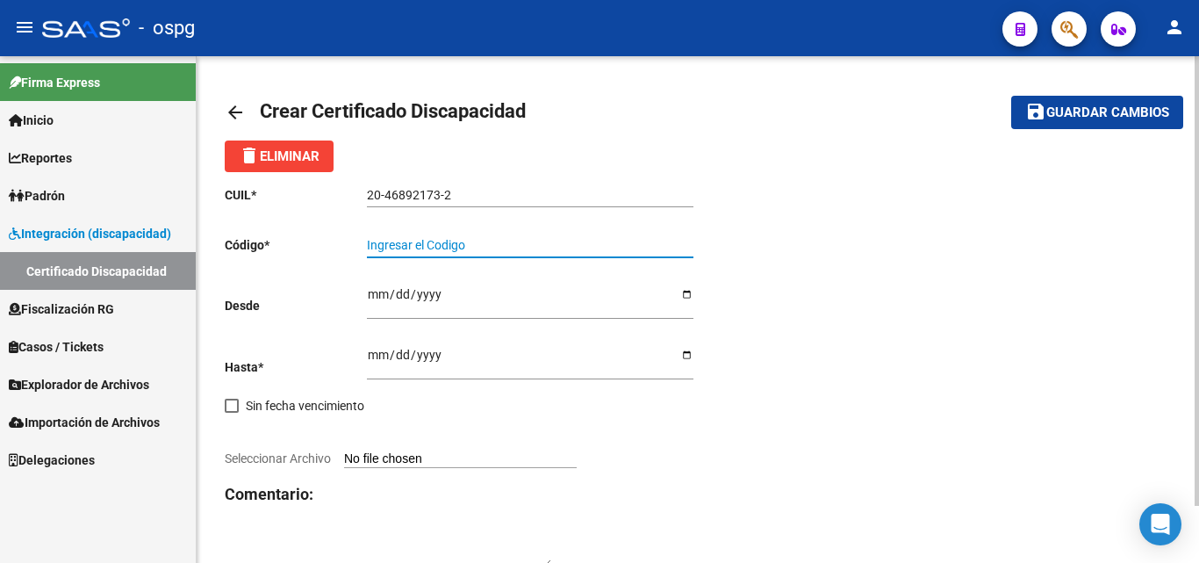
click at [476, 248] on input "Ingresar el Codigo" at bounding box center [530, 245] width 326 height 15
type input "9515248476"
click at [381, 291] on input "Ingresar fec. Desde" at bounding box center [530, 300] width 326 height 26
type input "[DATE]"
drag, startPoint x: 381, startPoint y: 357, endPoint x: 390, endPoint y: 346, distance: 14.4
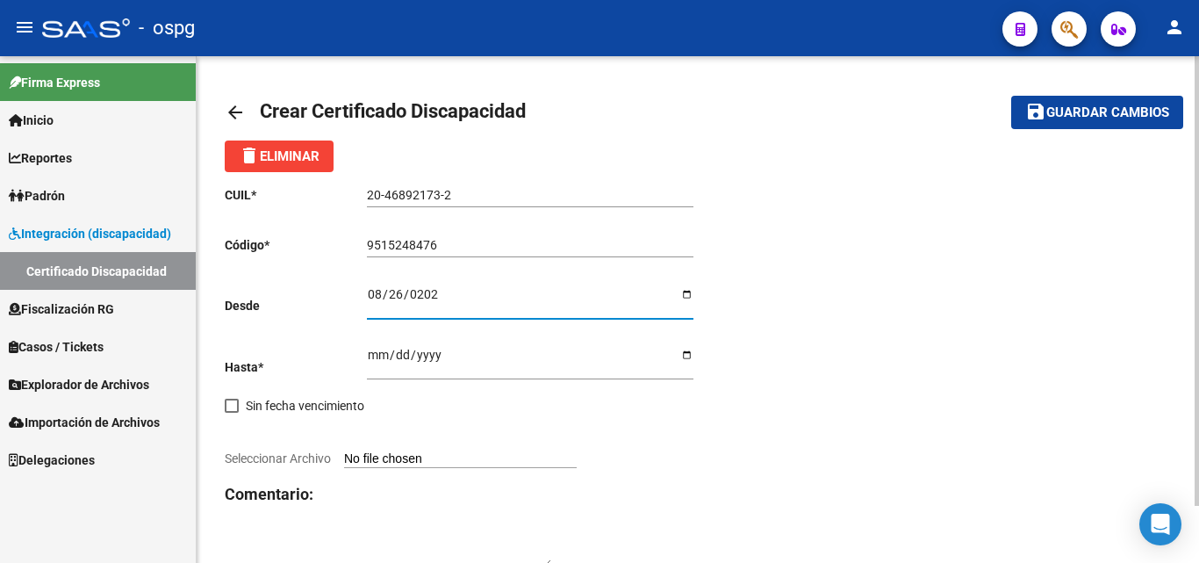
click at [390, 346] on div "Ingresar fec. Hasta" at bounding box center [530, 357] width 326 height 46
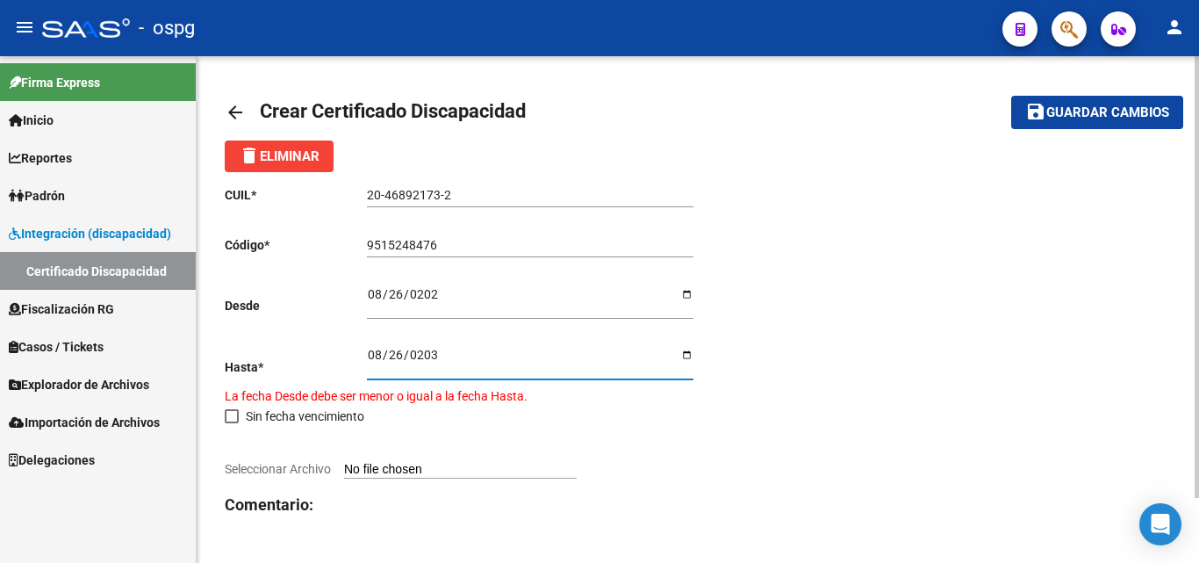
type input "[DATE]"
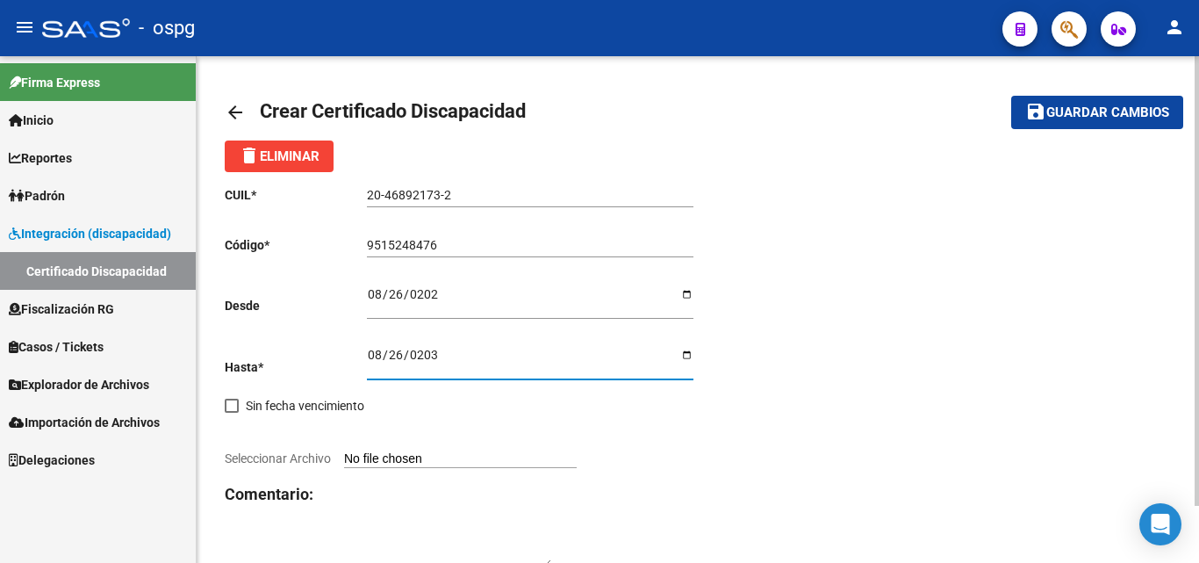
click at [405, 457] on input "Seleccionar Archivo" at bounding box center [460, 459] width 233 height 17
type input "C:\fakepath\IMG-20250909-WA0002.jpg"
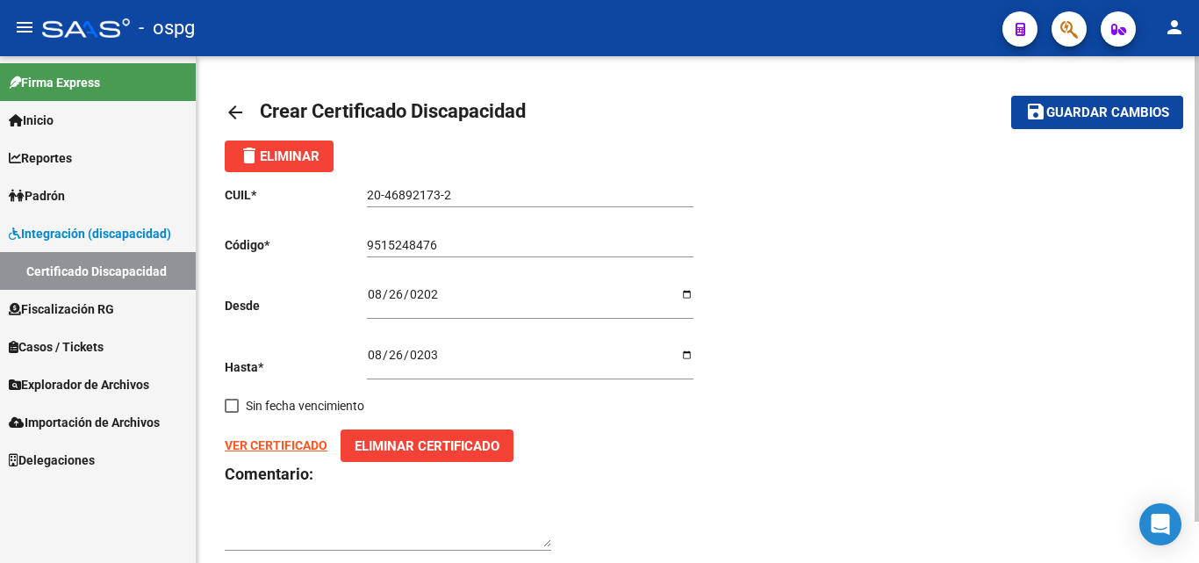
click at [260, 445] on strong "VER CERTIFICADO" at bounding box center [276, 445] width 103 height 14
click at [1090, 105] on span "Guardar cambios" at bounding box center [1107, 113] width 123 height 16
click at [118, 265] on link "Certificado Discapacidad" at bounding box center [98, 271] width 196 height 38
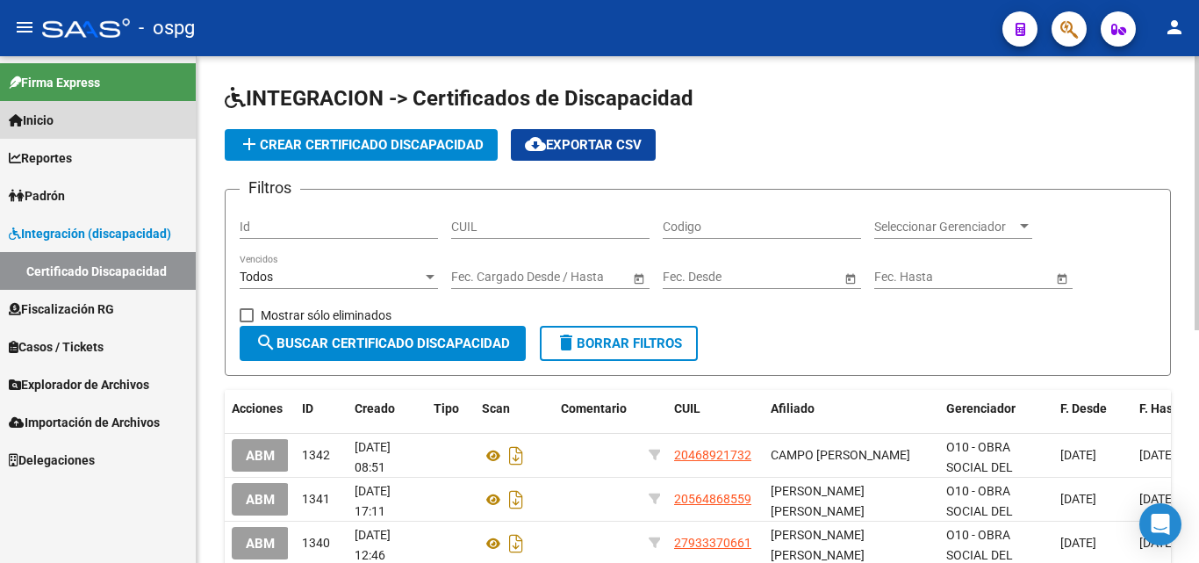
click at [54, 112] on span "Inicio" at bounding box center [31, 120] width 45 height 19
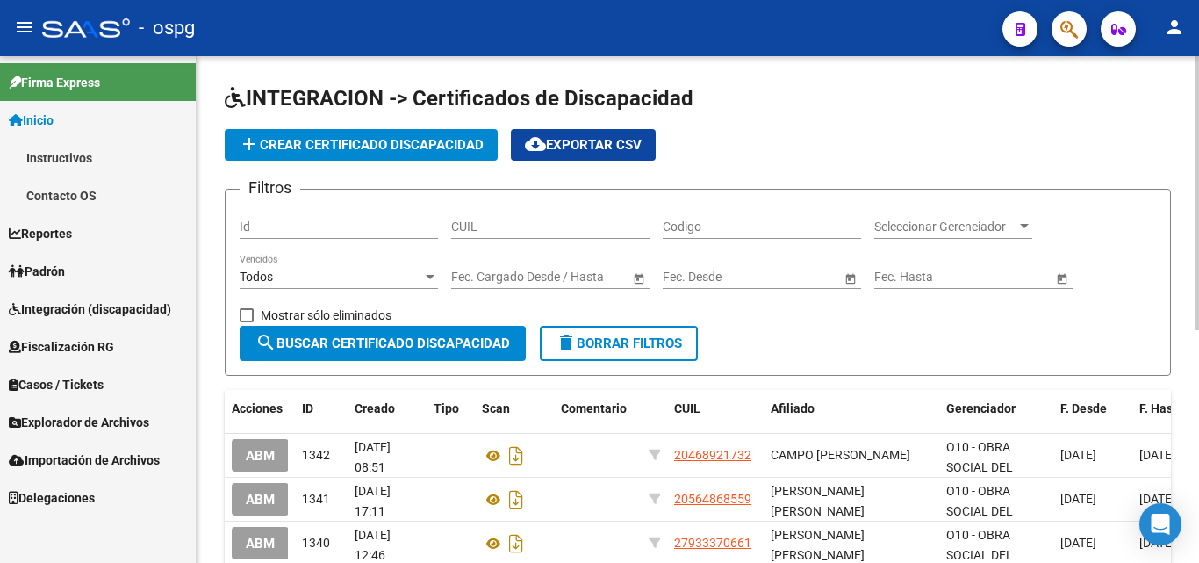
click at [943, 154] on div "add Crear Certificado Discapacidad cloud_download Exportar CSV" at bounding box center [698, 145] width 946 height 32
